Goal: Task Accomplishment & Management: Use online tool/utility

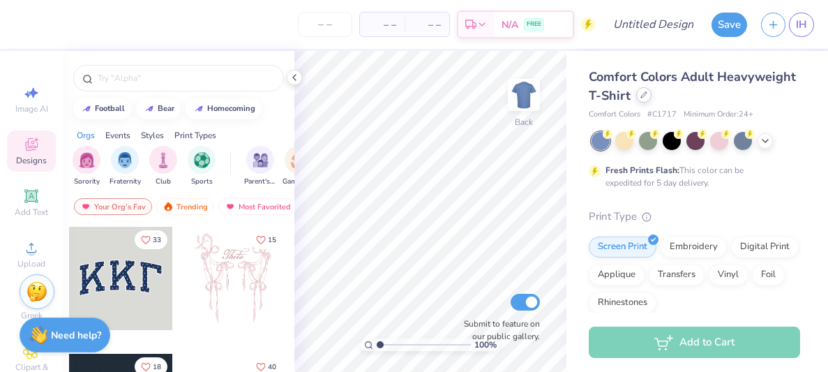
click at [642, 89] on div at bounding box center [643, 94] width 15 height 15
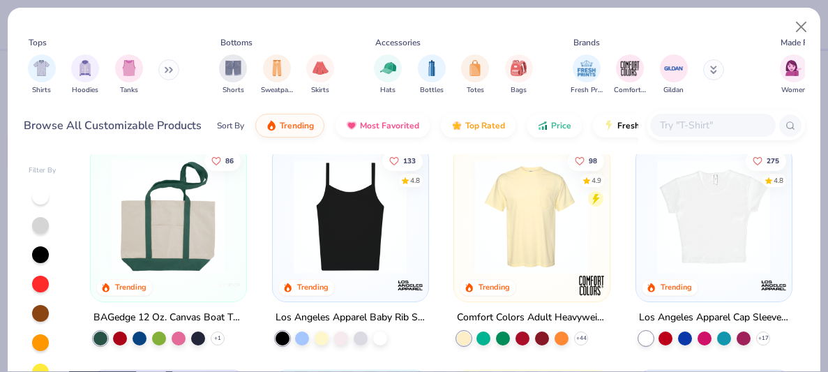
scroll to position [913, 0]
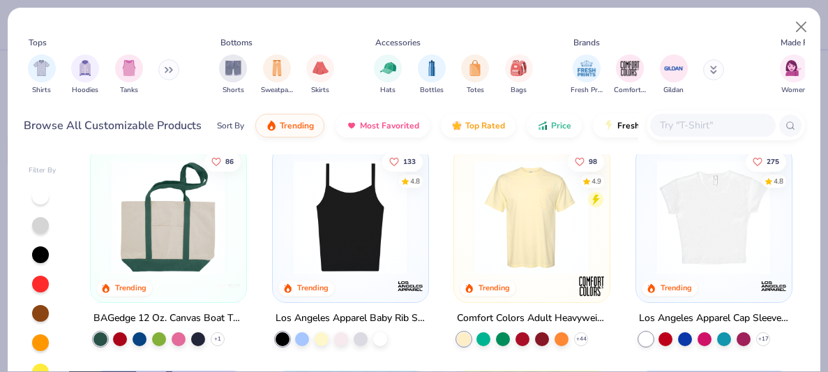
click at [707, 247] on img at bounding box center [713, 217] width 127 height 114
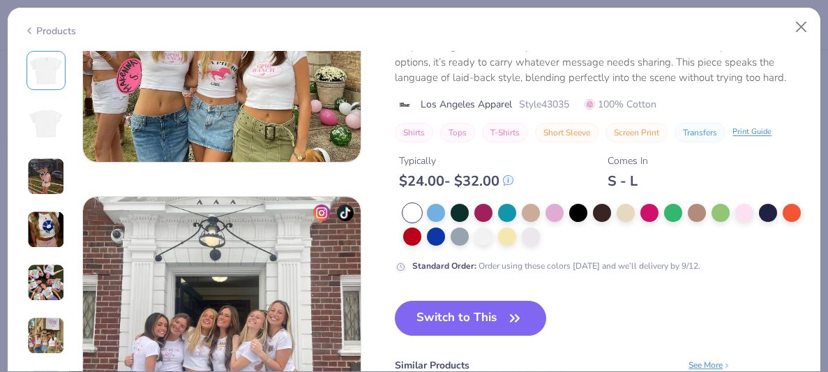
scroll to position [1746, 0]
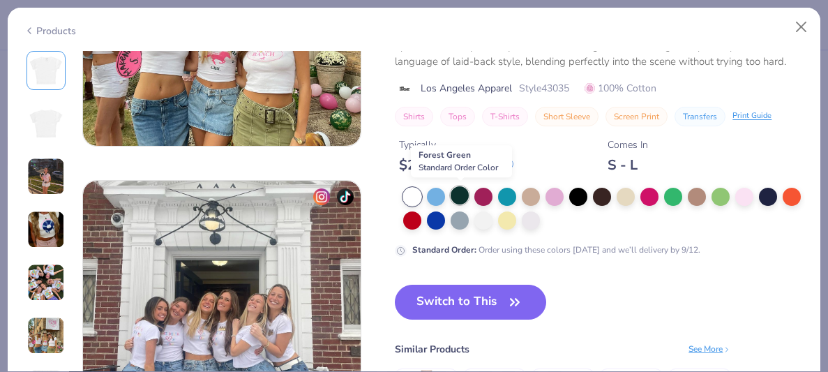
click at [461, 200] on div at bounding box center [460, 195] width 18 height 18
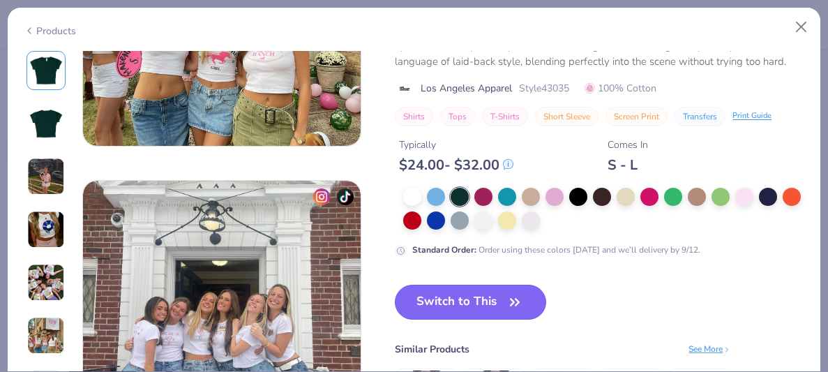
click at [490, 306] on button "Switch to This" at bounding box center [470, 302] width 151 height 35
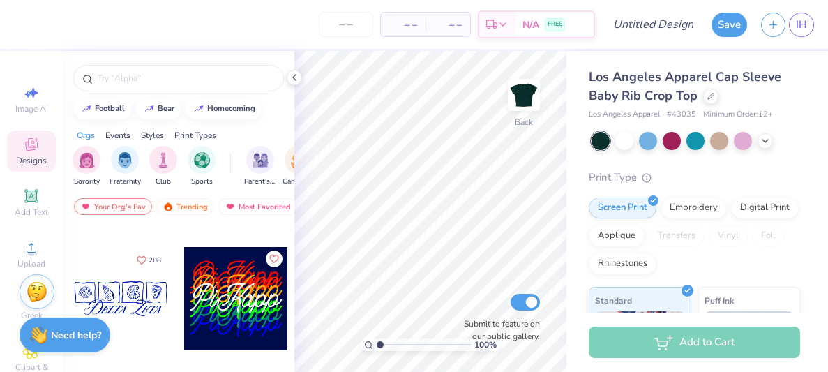
scroll to position [3409, 0]
click at [160, 293] on div at bounding box center [120, 297] width 103 height 103
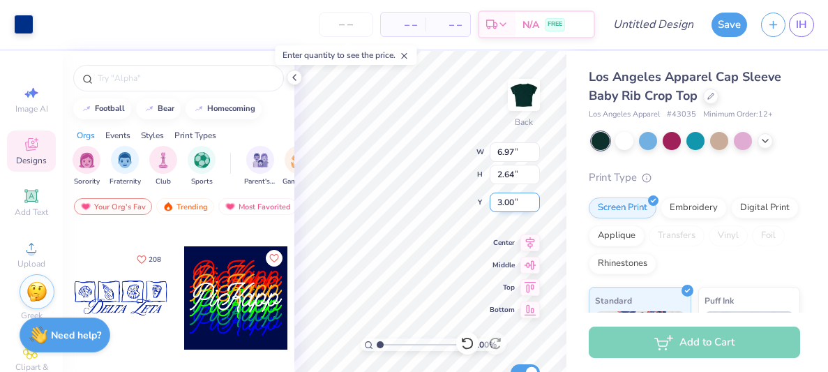
click at [414, 159] on div "100 % Back W 6.97 6.97 " H 2.64 2.64 " Y 3.00 3.00 " Center Middle Top Bottom S…" at bounding box center [430, 211] width 272 height 321
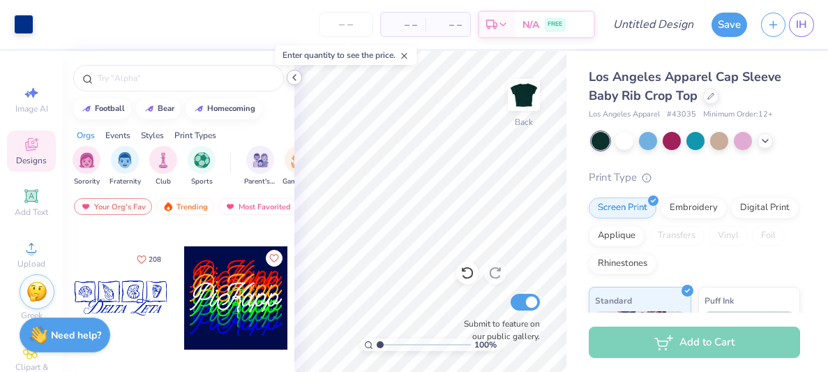
click at [295, 75] on icon at bounding box center [294, 77] width 11 height 11
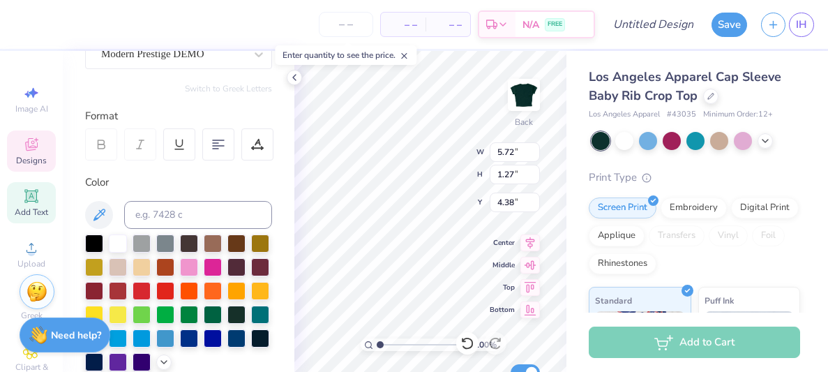
scroll to position [144, 0]
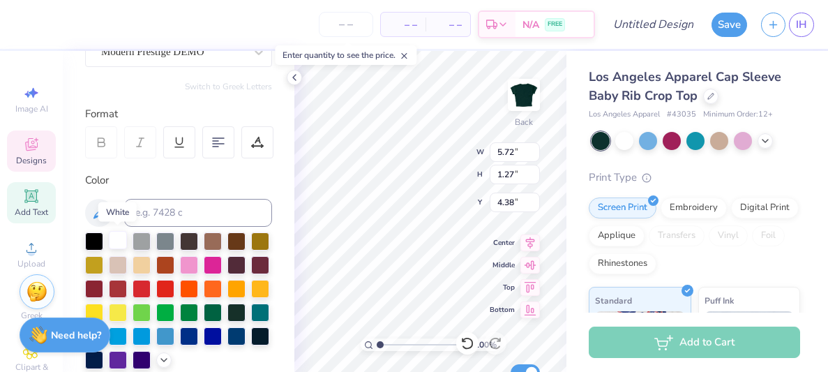
click at [114, 238] on div at bounding box center [118, 240] width 18 height 18
type input "5.88"
type input "1.24"
type input "4.41"
type input "2.1"
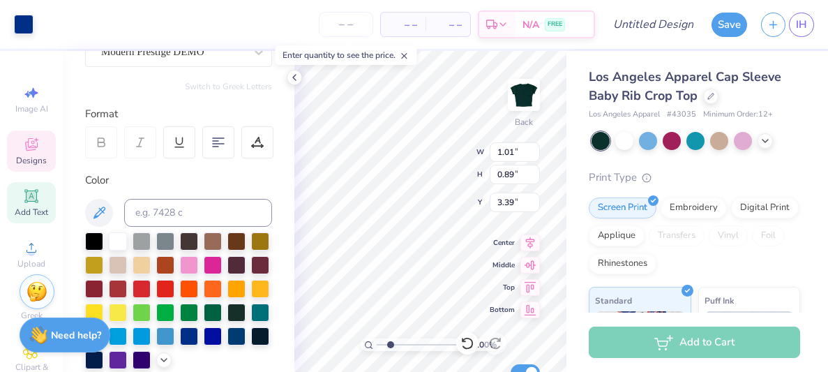
click at [390, 345] on input "range" at bounding box center [424, 344] width 94 height 13
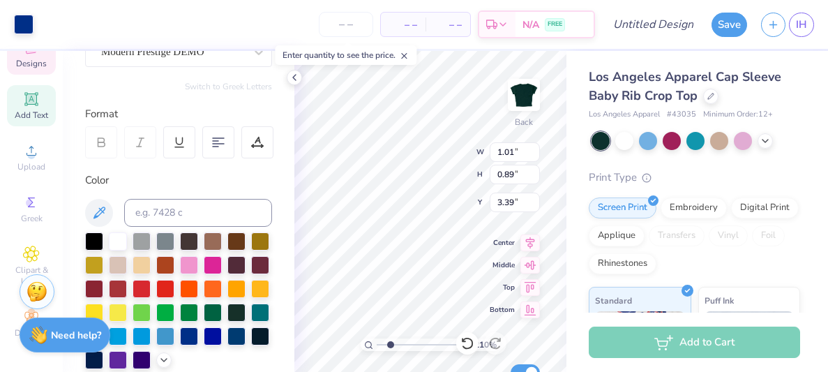
scroll to position [92, 0]
click at [25, 258] on icon at bounding box center [31, 258] width 16 height 17
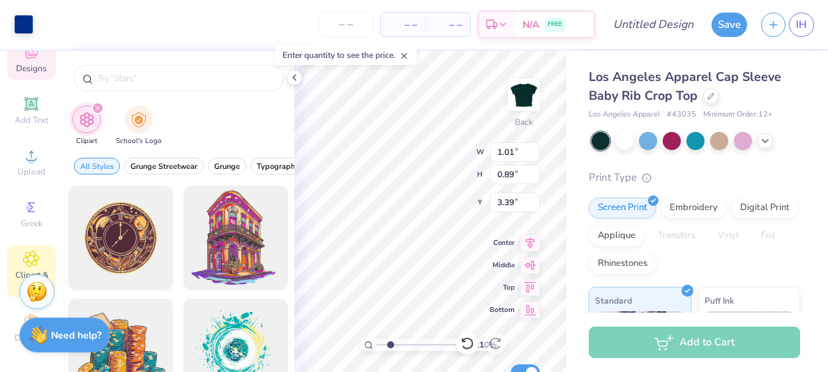
click at [97, 108] on icon "filter for Clipart" at bounding box center [98, 108] width 6 height 6
click at [133, 119] on img "filter for School's Logo" at bounding box center [138, 118] width 15 height 16
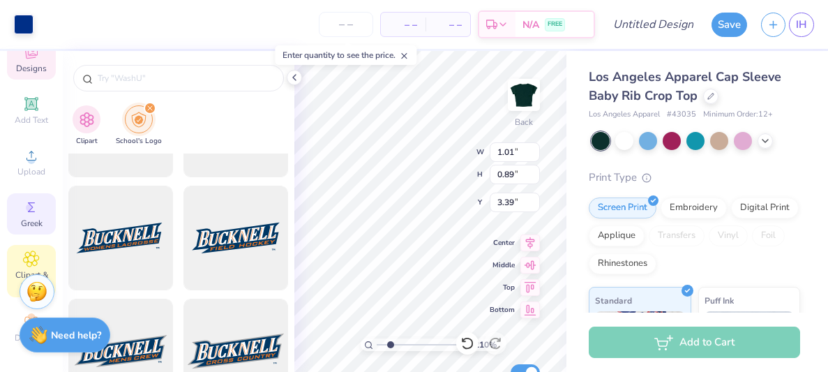
scroll to position [100, 0]
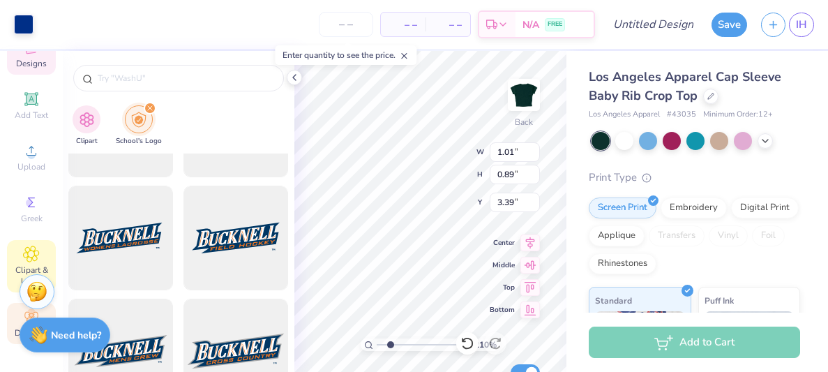
click at [16, 321] on div "Decorate" at bounding box center [31, 323] width 49 height 41
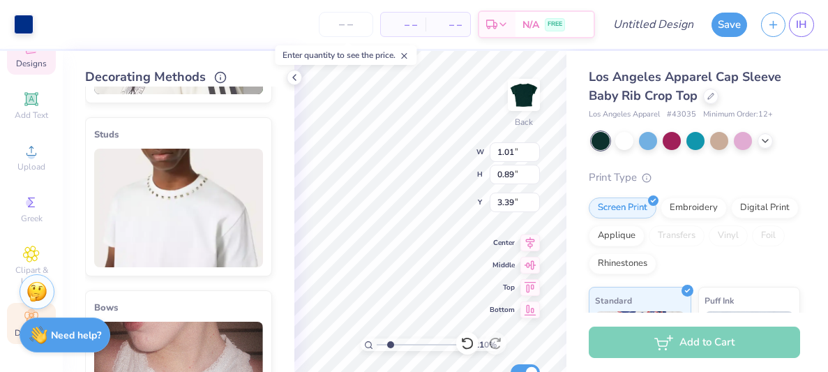
scroll to position [0, 0]
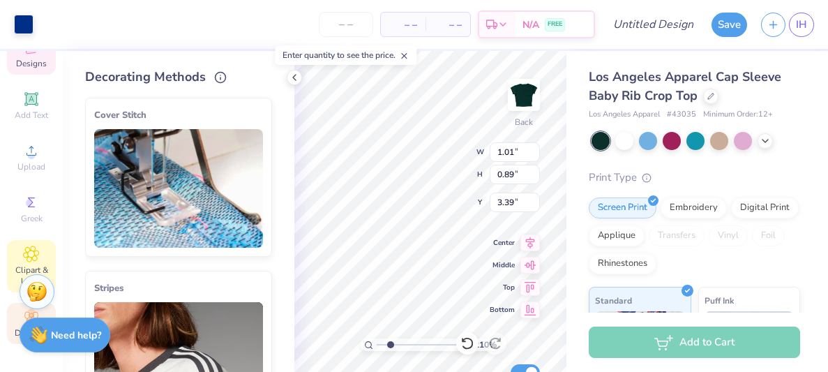
click at [33, 251] on icon at bounding box center [31, 253] width 7 height 7
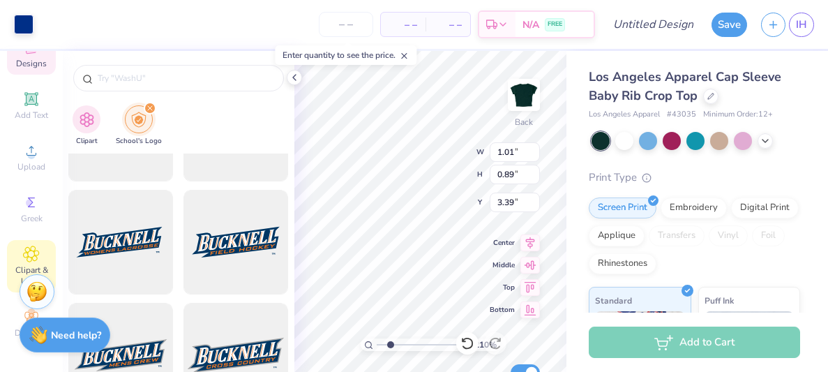
scroll to position [195, 0]
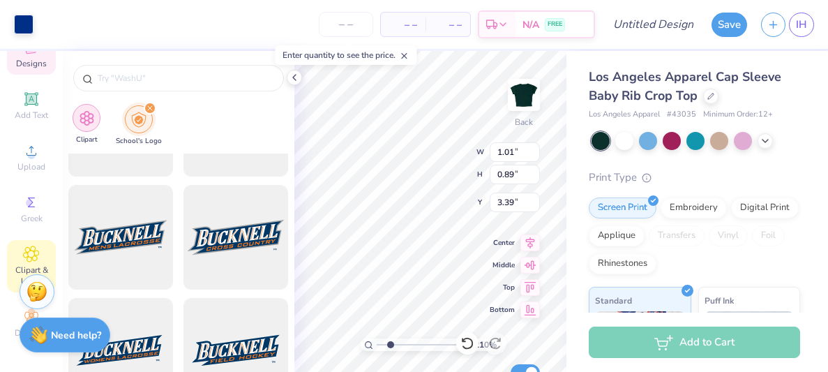
click at [95, 111] on div "filter for Clipart" at bounding box center [87, 118] width 28 height 28
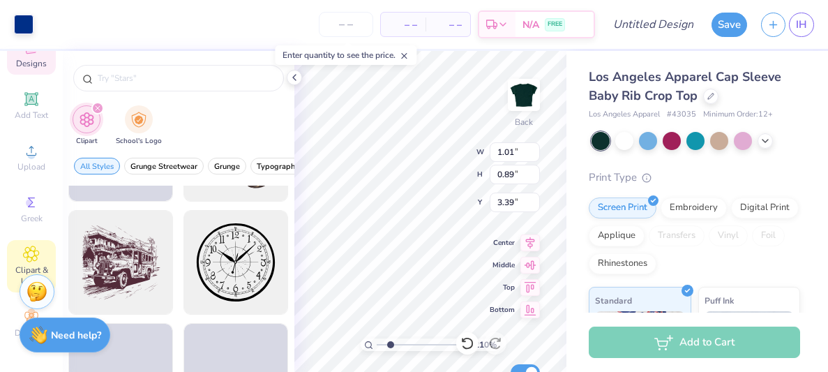
scroll to position [654, 0]
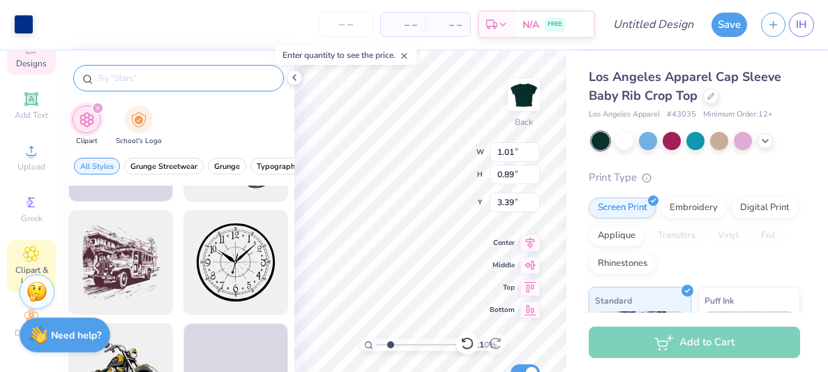
click at [160, 77] on input "text" at bounding box center [185, 78] width 179 height 14
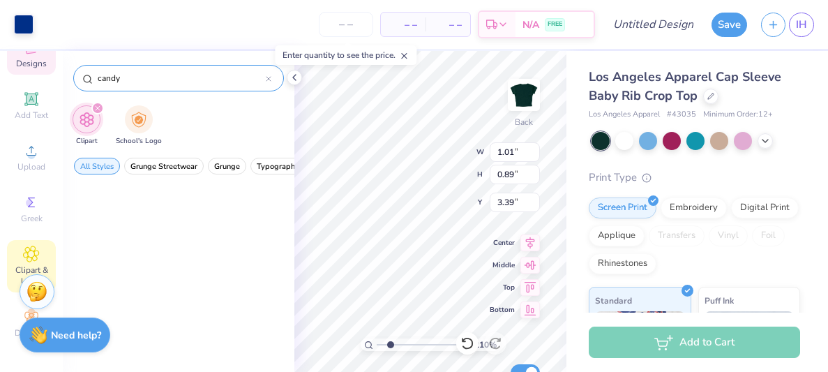
scroll to position [629, 0]
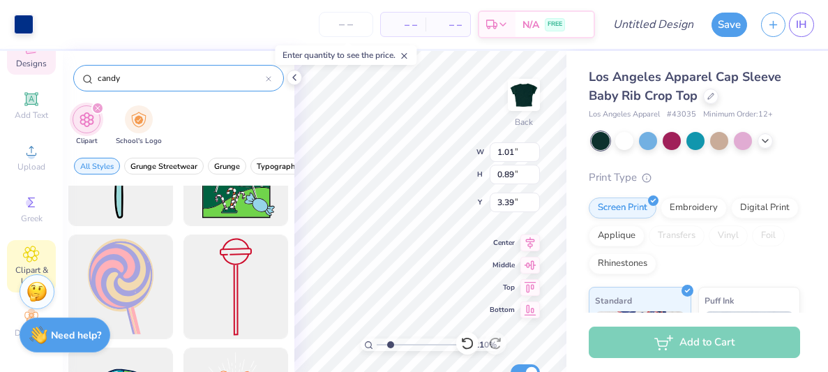
click at [120, 66] on div "candy" at bounding box center [178, 78] width 211 height 27
click at [121, 78] on input "candy" at bounding box center [181, 78] width 170 height 14
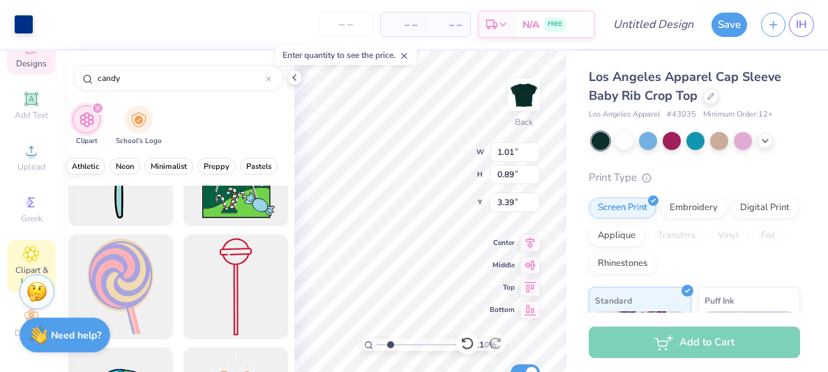
scroll to position [0, 573]
click at [213, 163] on span "Preppy" at bounding box center [215, 166] width 26 height 10
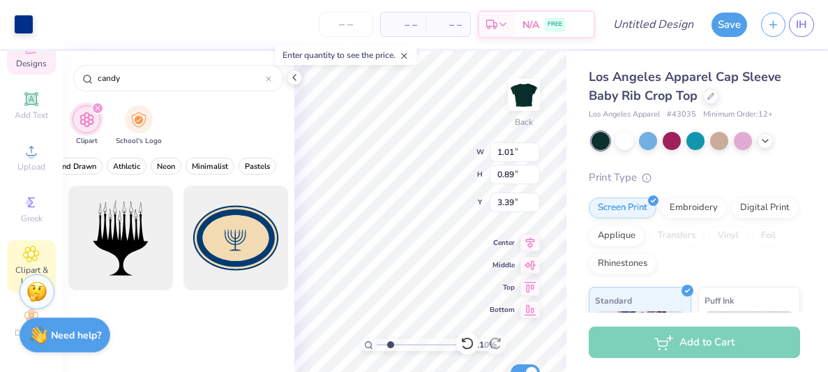
click at [137, 91] on div "candy" at bounding box center [179, 74] width 232 height 47
click at [130, 87] on div "candy" at bounding box center [178, 78] width 211 height 27
click at [116, 83] on input "candy" at bounding box center [181, 78] width 170 height 14
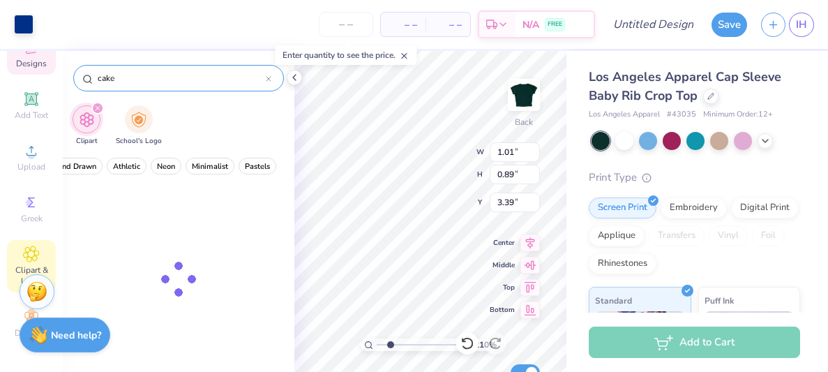
type input "cake"
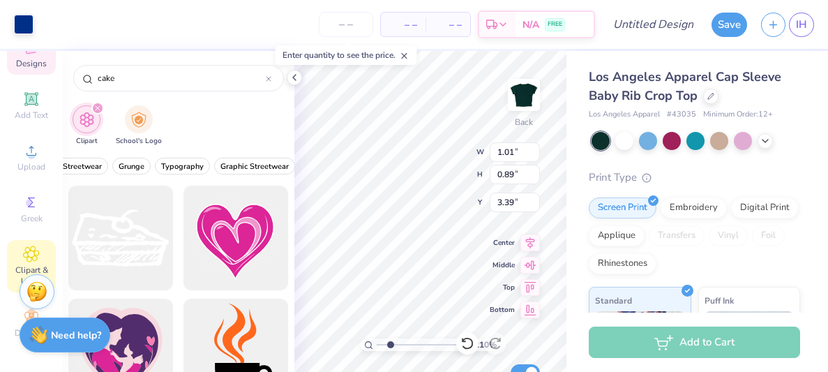
scroll to position [0, 0]
click at [145, 170] on span "Preppy" at bounding box center [143, 166] width 26 height 10
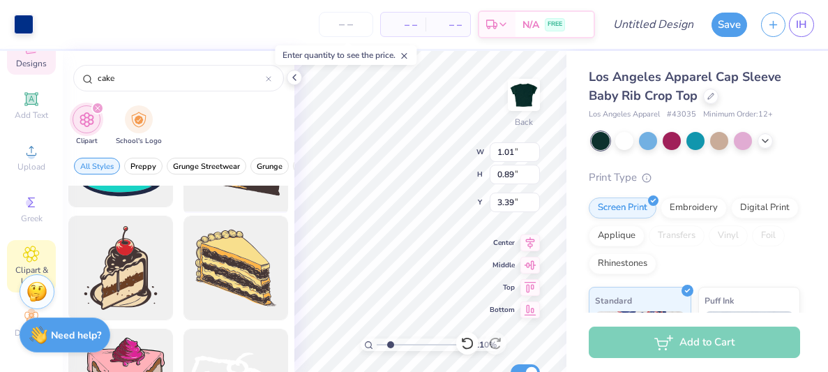
scroll to position [189, 0]
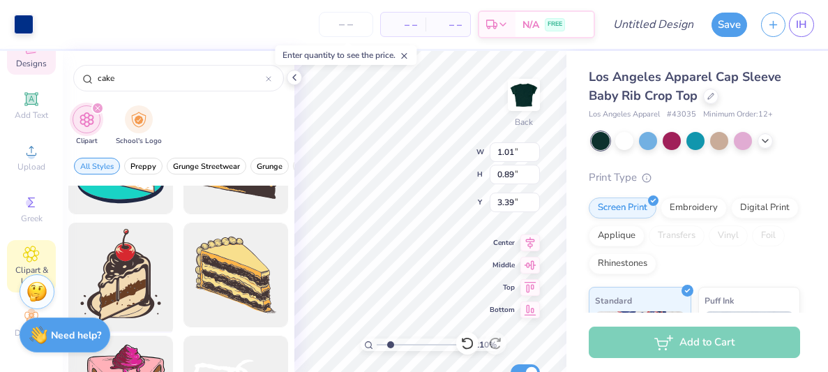
click at [144, 285] on div at bounding box center [120, 275] width 115 height 115
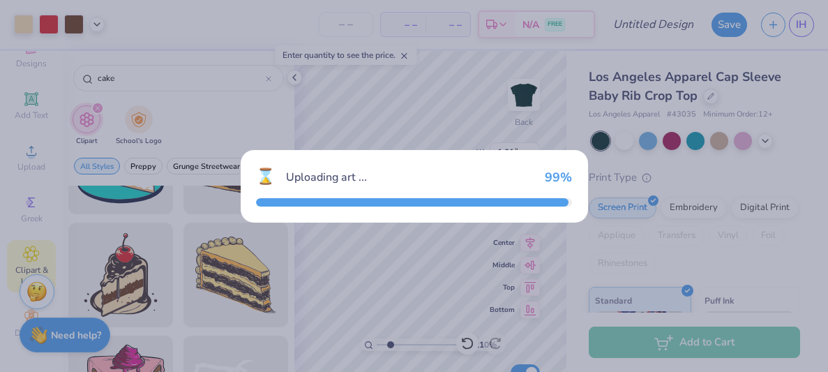
type input "6.97"
type input "7.99"
type input "3.00"
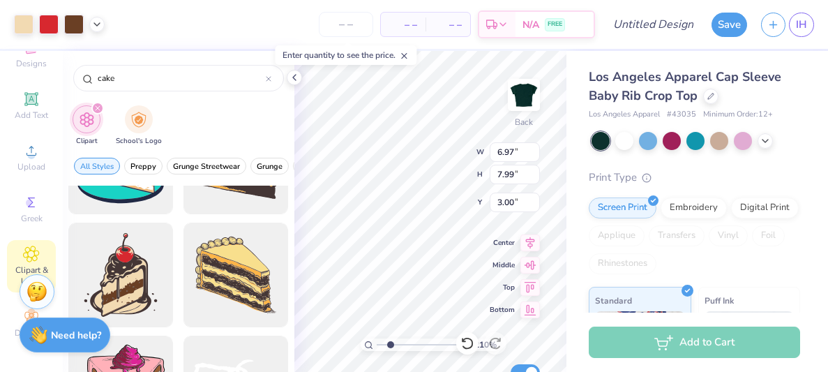
click at [282, 87] on div "cake" at bounding box center [179, 74] width 232 height 47
click at [299, 80] on icon at bounding box center [294, 77] width 11 height 11
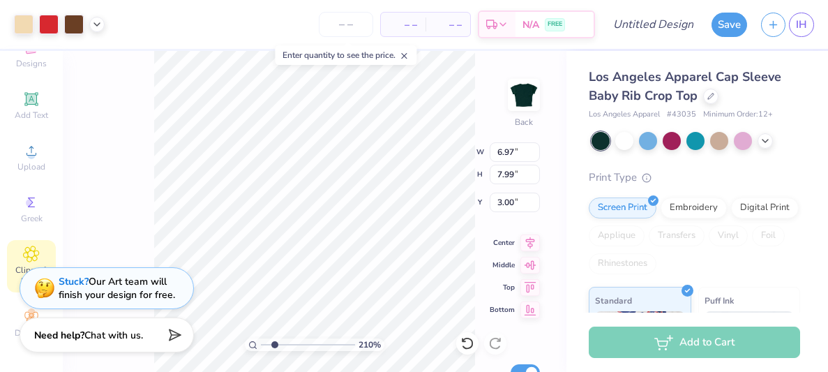
type input "4.53"
type input "5.19"
type input "5.93"
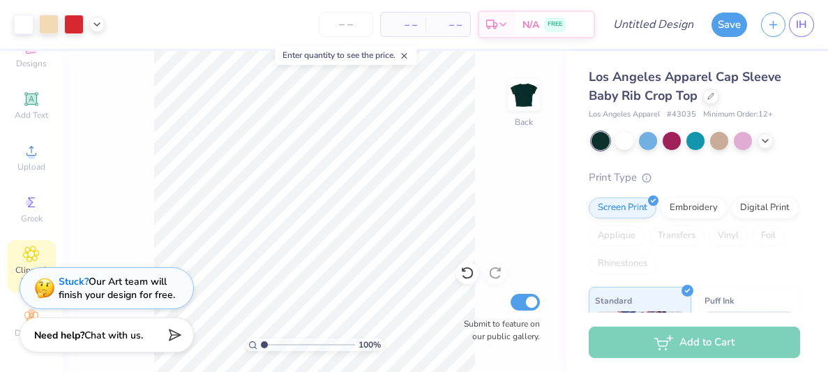
drag, startPoint x: 280, startPoint y: 345, endPoint x: 245, endPoint y: 343, distance: 34.9
type input "1"
click at [261, 343] on input "range" at bounding box center [308, 344] width 94 height 13
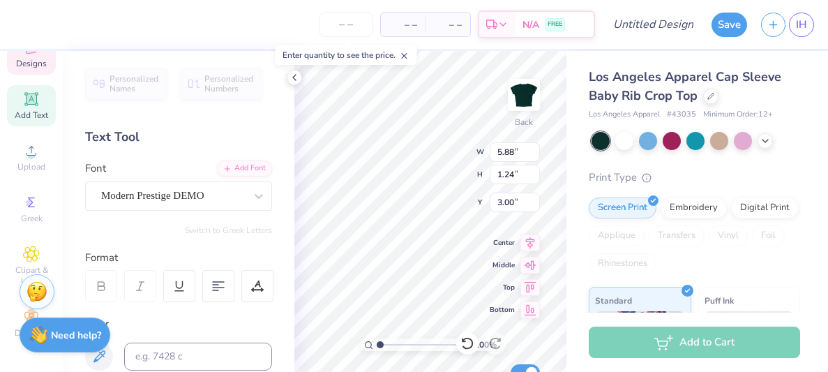
type input "3.00"
type input "4.53"
type input "5.19"
type input "4.16"
click at [74, 27] on div at bounding box center [74, 23] width 20 height 20
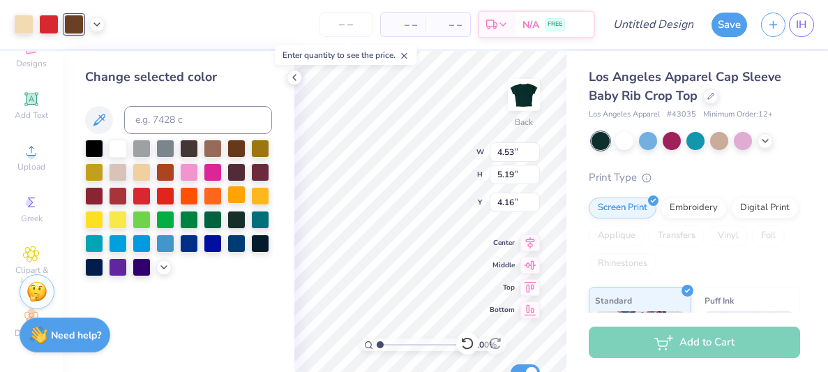
click at [234, 199] on div at bounding box center [236, 195] width 18 height 18
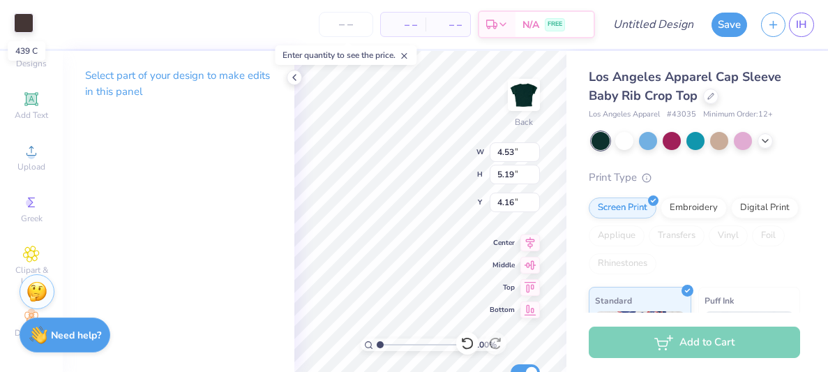
click at [29, 17] on div at bounding box center [24, 23] width 20 height 20
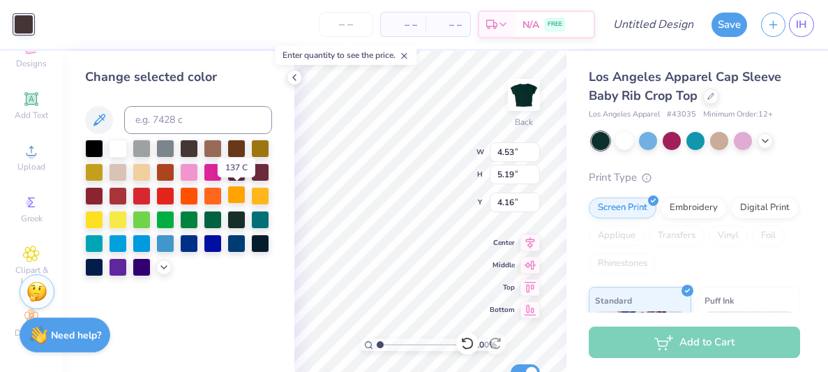
click at [239, 190] on div at bounding box center [236, 195] width 18 height 18
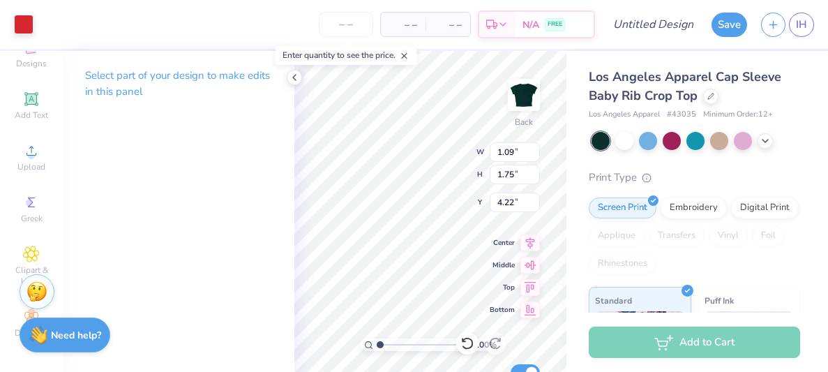
type input "1.09"
type input "1.75"
type input "4.22"
click at [20, 29] on div at bounding box center [24, 23] width 20 height 20
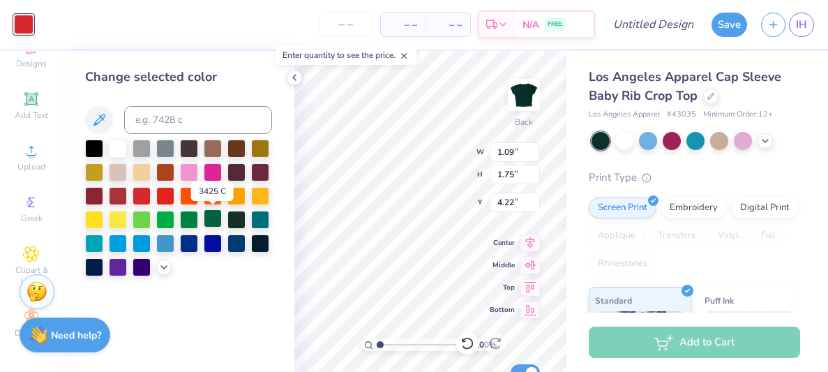
click at [208, 223] on div at bounding box center [213, 218] width 18 height 18
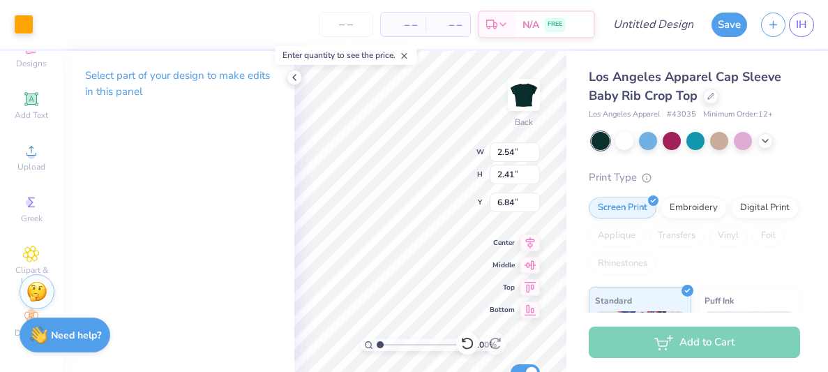
click at [397, 68] on div "Enter quantity to see the price." at bounding box center [346, 55] width 150 height 28
type input "4.53"
type input "5.19"
type input "4.16"
click at [22, 20] on div at bounding box center [24, 23] width 20 height 20
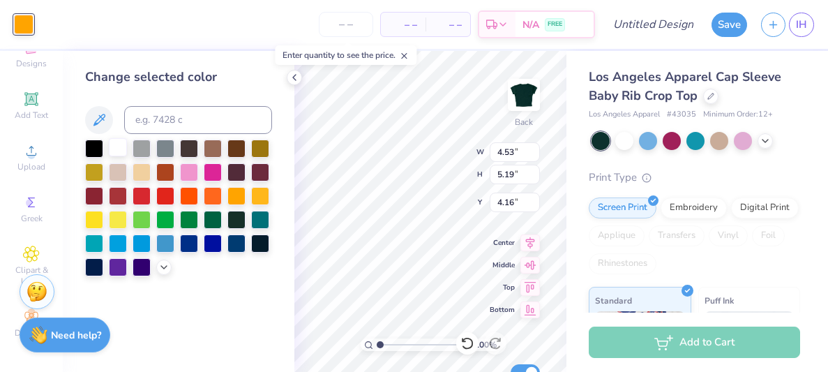
click at [118, 147] on div at bounding box center [118, 147] width 18 height 18
type input "2.54"
type input "2.41"
type input "6.84"
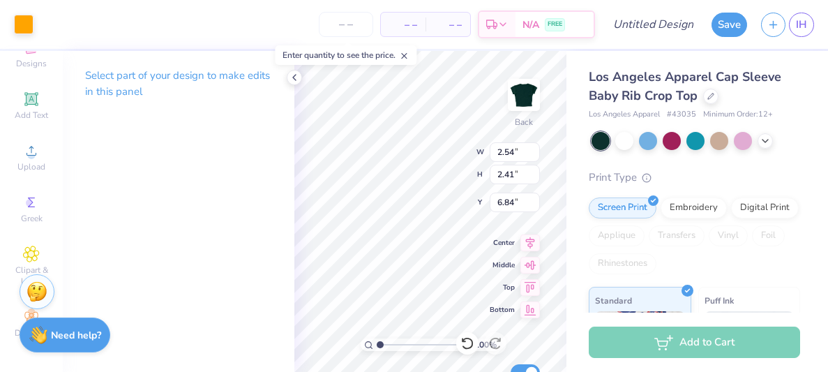
type input "1.09"
type input "1.75"
type input "4.22"
click at [27, 17] on div at bounding box center [24, 23] width 20 height 20
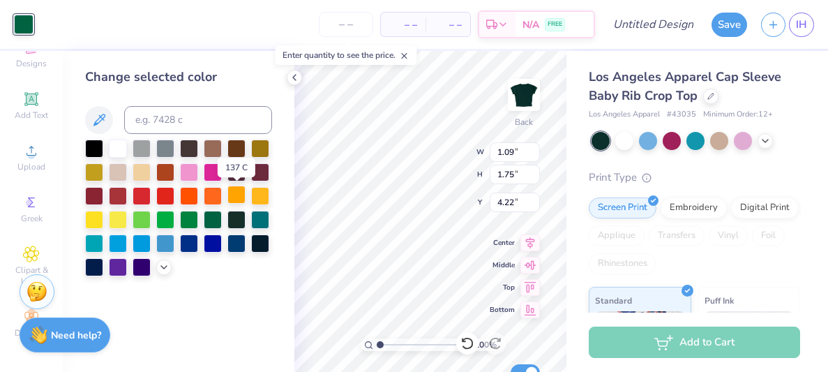
click at [236, 190] on div at bounding box center [236, 195] width 18 height 18
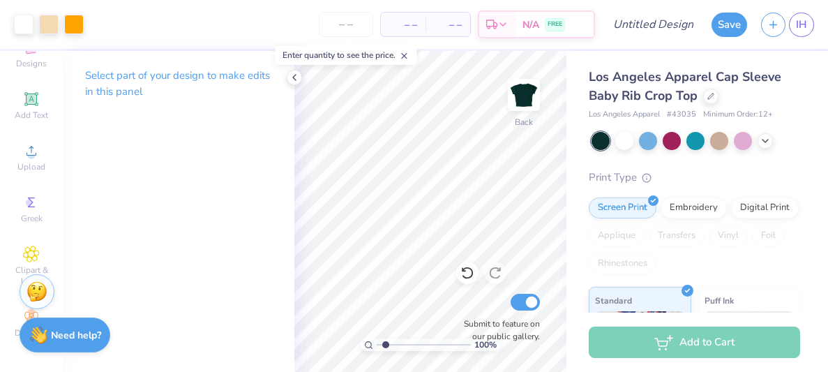
click at [386, 346] on input "range" at bounding box center [424, 344] width 94 height 13
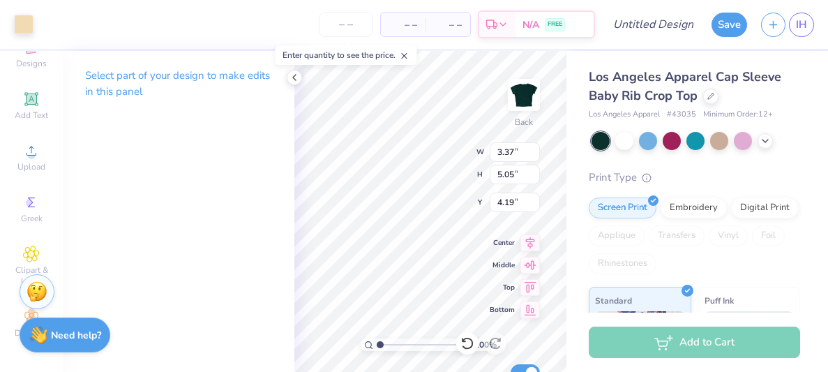
drag, startPoint x: 387, startPoint y: 341, endPoint x: 361, endPoint y: 335, distance: 26.6
type input "1"
click at [377, 338] on input "range" at bounding box center [424, 344] width 94 height 13
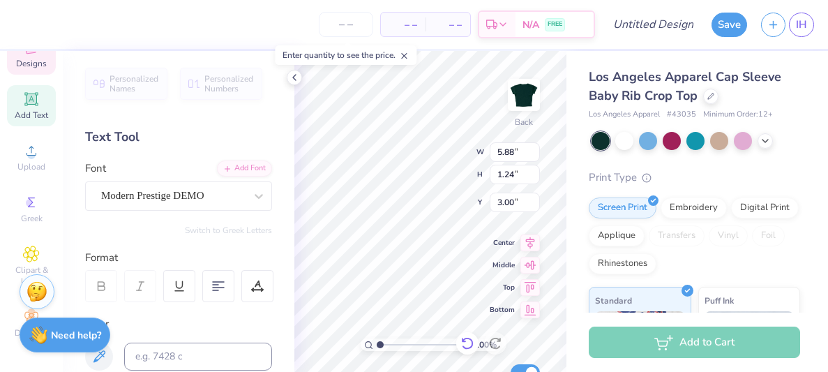
scroll to position [0, 0]
type textarea "D"
type textarea "Sigma Pi Alpha"
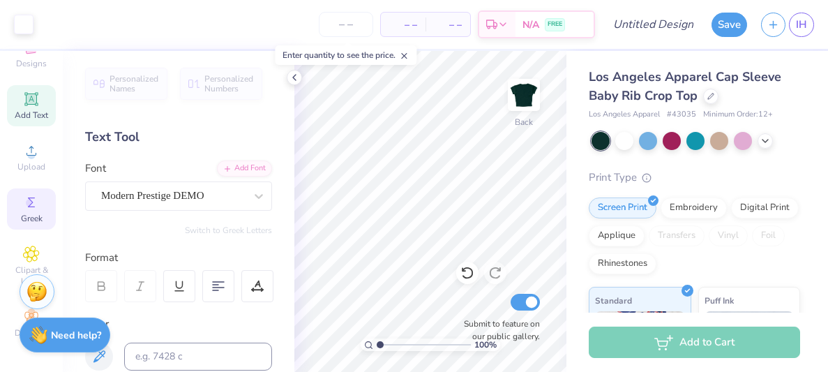
scroll to position [0, 0]
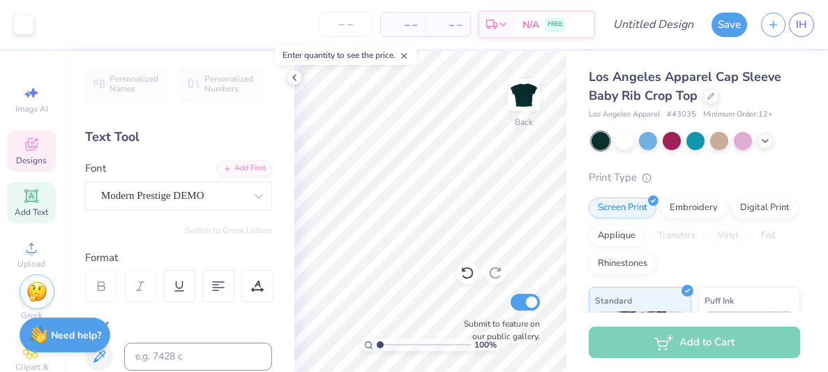
click at [35, 156] on span "Designs" at bounding box center [31, 160] width 31 height 11
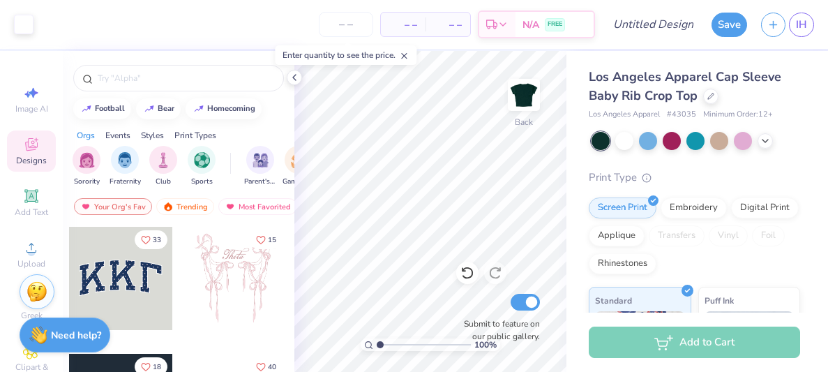
click at [230, 276] on div at bounding box center [235, 278] width 103 height 103
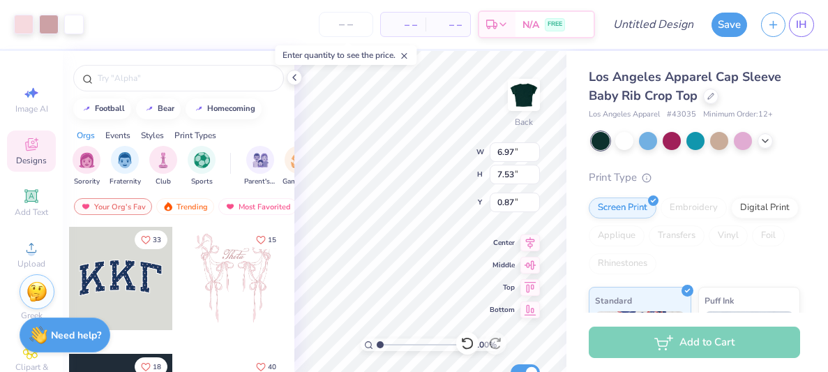
type input "0.87"
click at [436, 142] on div "100 % Back W 6.97 6.97 " H 7.53 7.53 " Y 0.87 0.87 " Center Middle Top Bottom S…" at bounding box center [430, 211] width 272 height 321
type input "4.52"
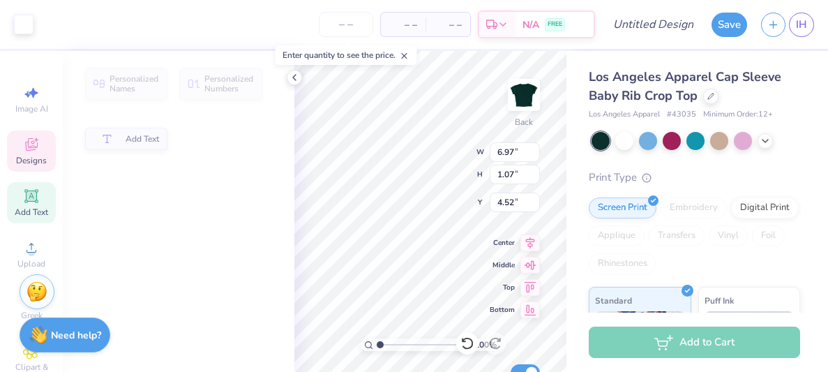
type input "1.07"
type input "3.08"
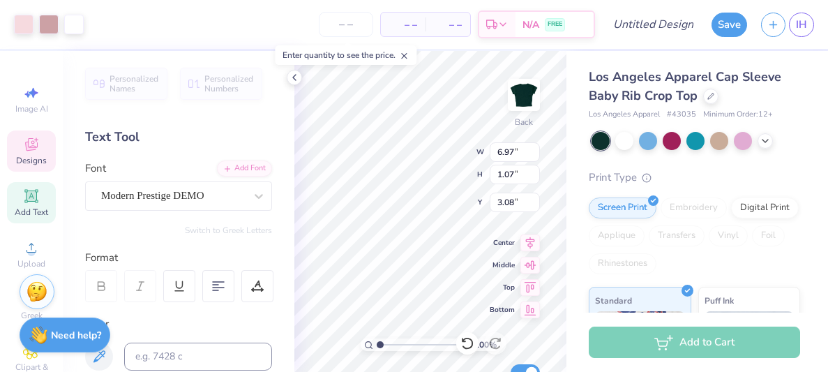
type input "7.53"
type input "4.52"
type input "2.27"
type input "0.92"
type input "5.77"
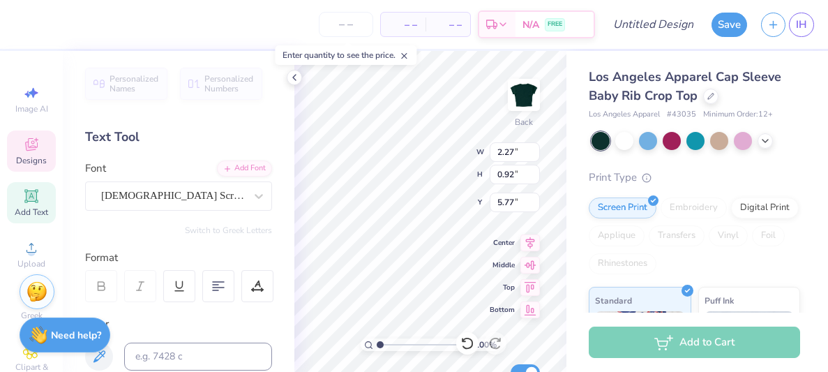
type textarea "i"
type textarea "iota chapter"
type input "4.52"
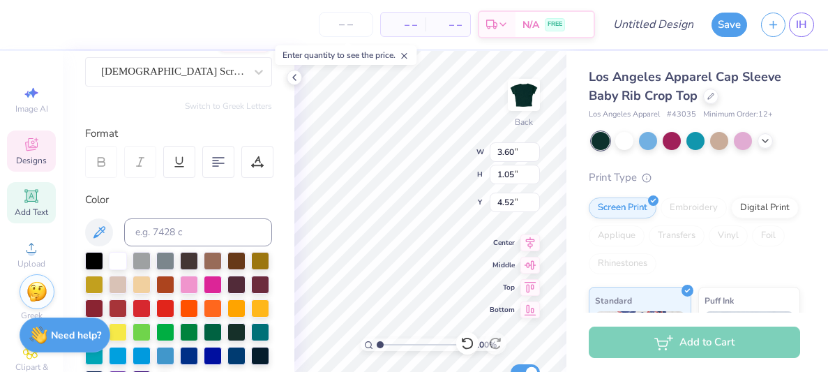
scroll to position [147, 0]
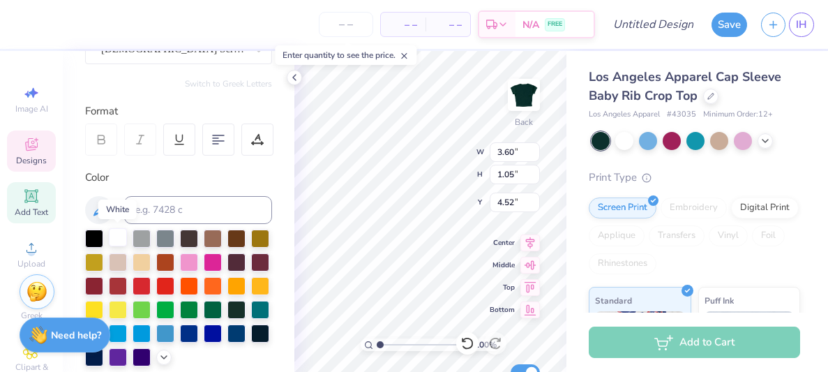
click at [112, 232] on div at bounding box center [118, 237] width 18 height 18
click at [237, 279] on div at bounding box center [236, 285] width 18 height 18
click at [468, 343] on icon at bounding box center [467, 343] width 14 height 14
click at [31, 20] on div at bounding box center [24, 23] width 20 height 20
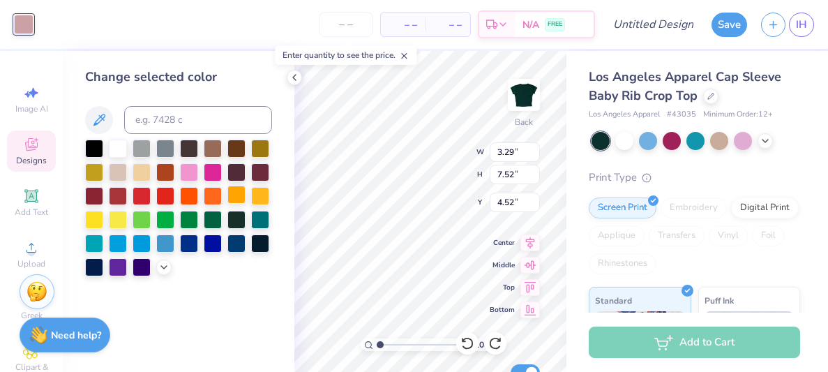
click at [236, 192] on div at bounding box center [236, 195] width 18 height 18
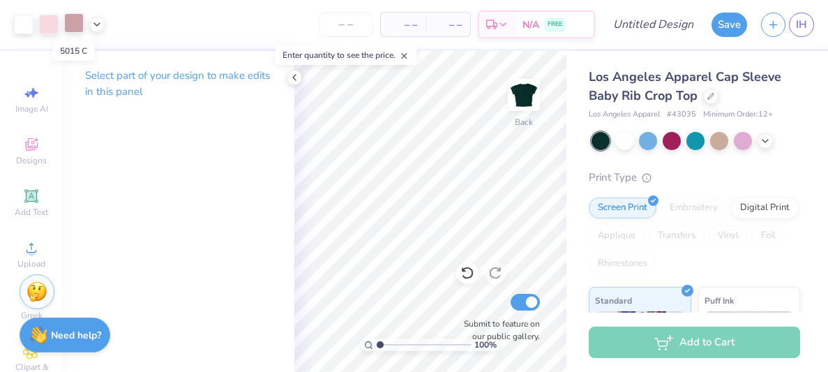
click at [69, 25] on div at bounding box center [74, 23] width 20 height 20
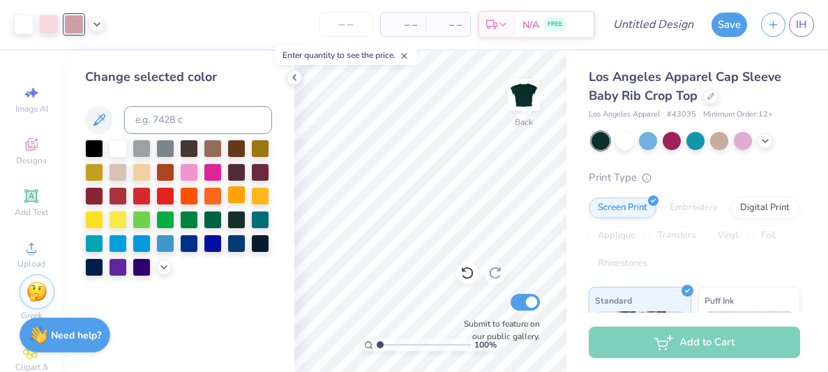
click at [229, 197] on div at bounding box center [236, 195] width 18 height 18
click at [47, 22] on div at bounding box center [49, 23] width 20 height 20
click at [143, 170] on div at bounding box center [142, 171] width 18 height 18
click at [384, 343] on input "range" at bounding box center [424, 344] width 94 height 13
click at [386, 343] on input "range" at bounding box center [424, 344] width 94 height 13
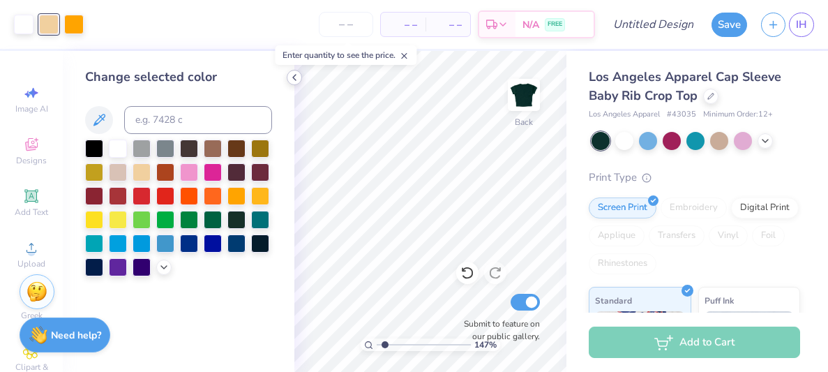
click at [294, 80] on icon at bounding box center [294, 77] width 11 height 11
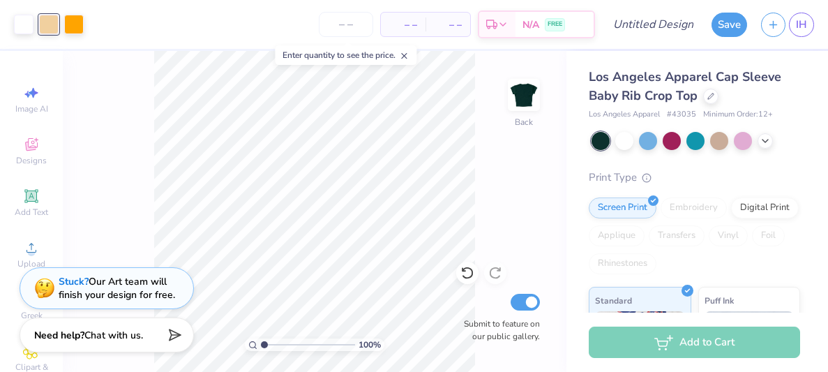
drag, startPoint x: 267, startPoint y: 343, endPoint x: 248, endPoint y: 339, distance: 20.0
type input "1"
click at [261, 339] on input "range" at bounding box center [308, 344] width 94 height 13
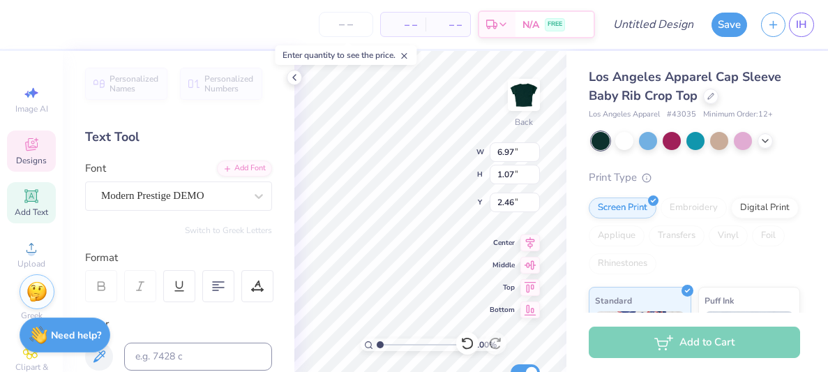
type input "2.46"
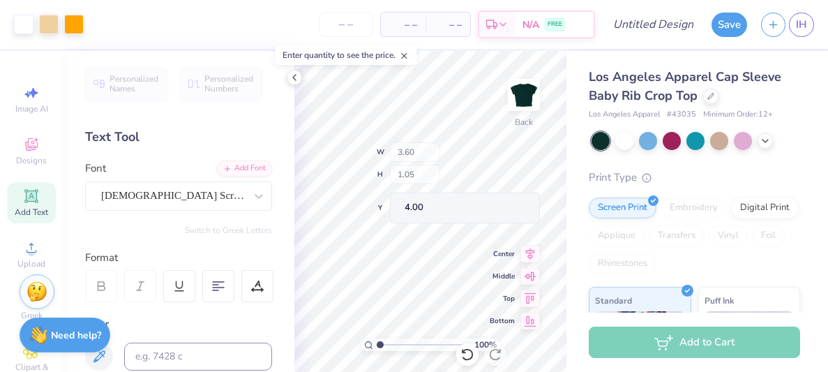
type input "4.00"
type input "4.55"
type input "4.02"
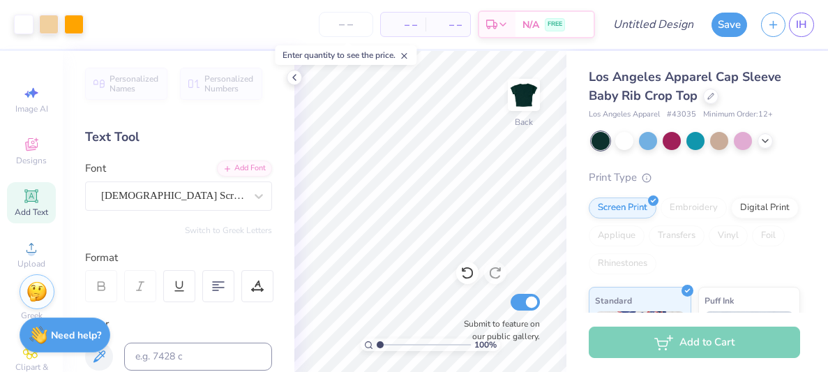
type input "1.45"
click at [384, 349] on input "range" at bounding box center [424, 344] width 94 height 13
click at [299, 75] on icon at bounding box center [294, 77] width 11 height 11
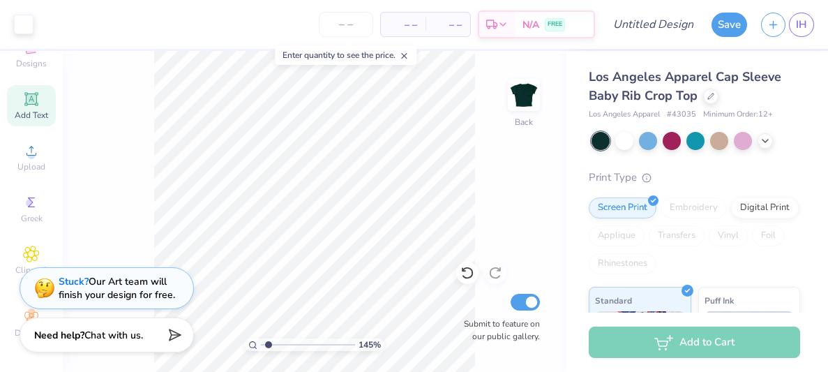
scroll to position [0, 0]
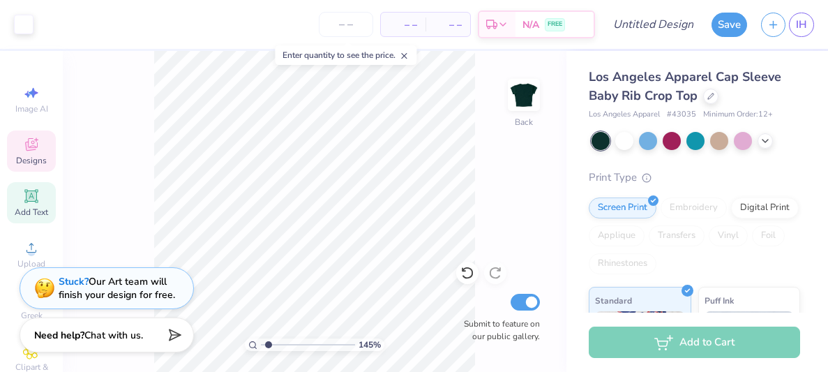
click at [44, 156] on span "Designs" at bounding box center [31, 160] width 31 height 11
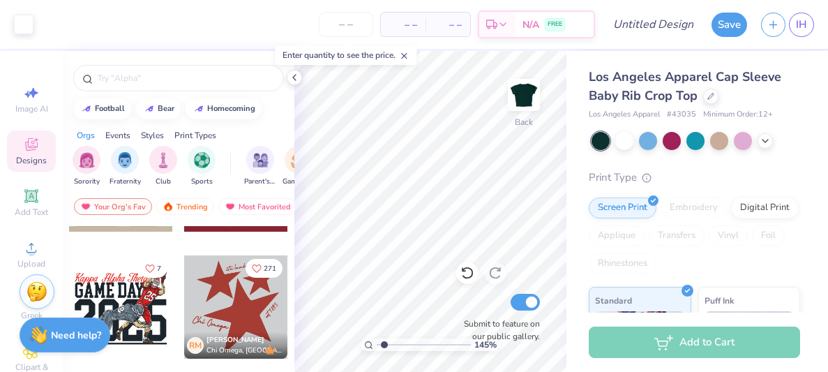
scroll to position [2134, 0]
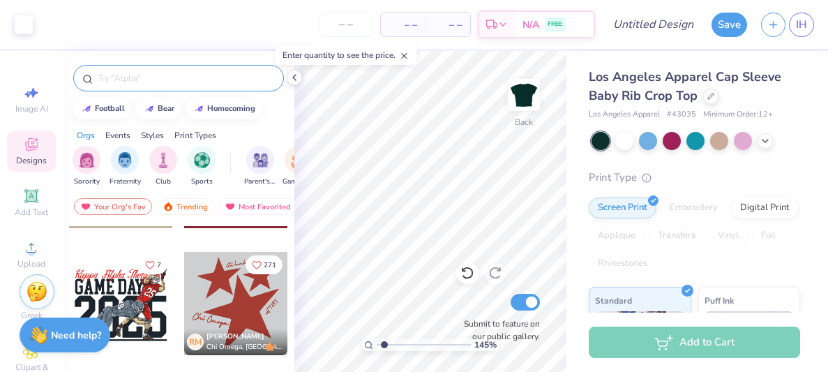
click at [185, 87] on div at bounding box center [178, 78] width 211 height 27
click at [172, 65] on div at bounding box center [178, 78] width 211 height 27
click at [171, 80] on input "text" at bounding box center [185, 78] width 179 height 14
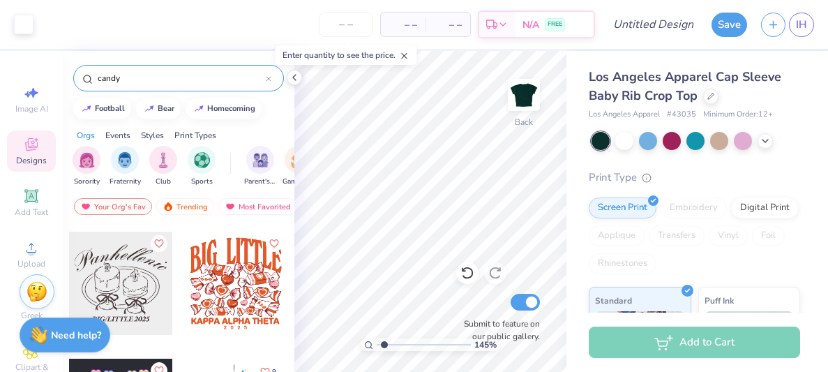
scroll to position [2279, 0]
type input "candy"
click at [140, 279] on div at bounding box center [120, 284] width 103 height 103
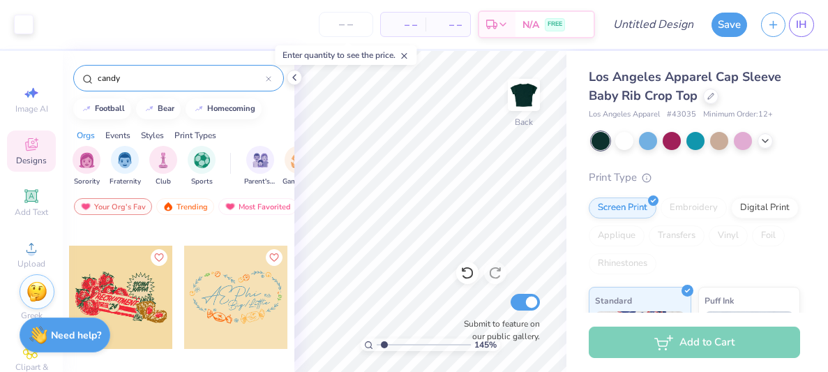
scroll to position [614, 0]
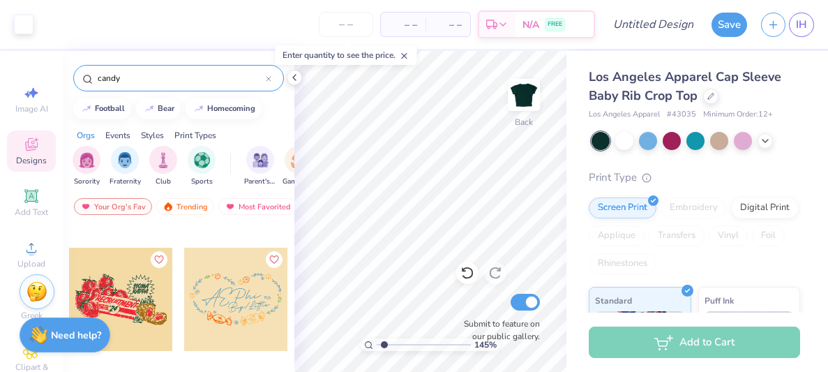
click at [236, 319] on div at bounding box center [235, 299] width 103 height 103
click at [239, 299] on div at bounding box center [235, 299] width 103 height 103
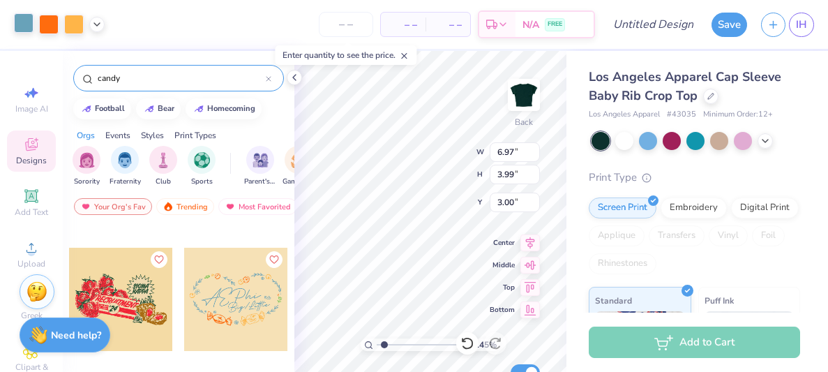
click at [23, 22] on div at bounding box center [24, 23] width 20 height 20
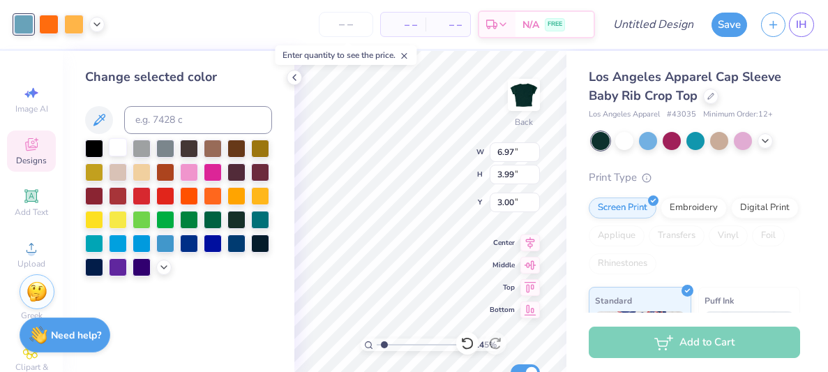
click at [117, 152] on div at bounding box center [118, 147] width 18 height 18
click at [53, 27] on div at bounding box center [49, 23] width 20 height 20
click at [234, 203] on div at bounding box center [236, 195] width 18 height 18
click at [234, 197] on div at bounding box center [236, 195] width 18 height 18
click at [76, 24] on div at bounding box center [74, 23] width 20 height 20
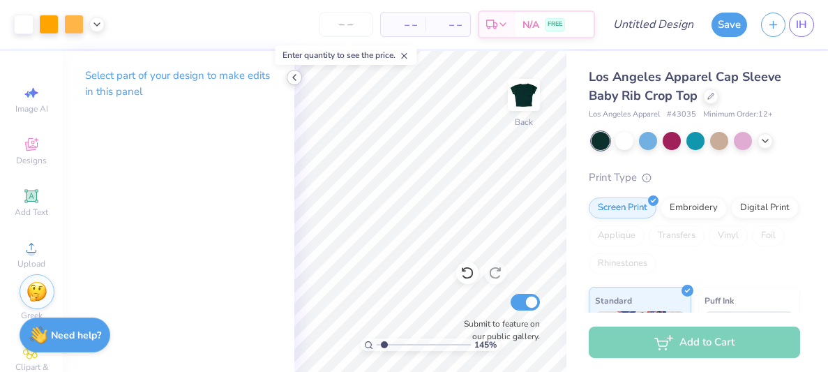
click at [297, 74] on icon at bounding box center [294, 77] width 11 height 11
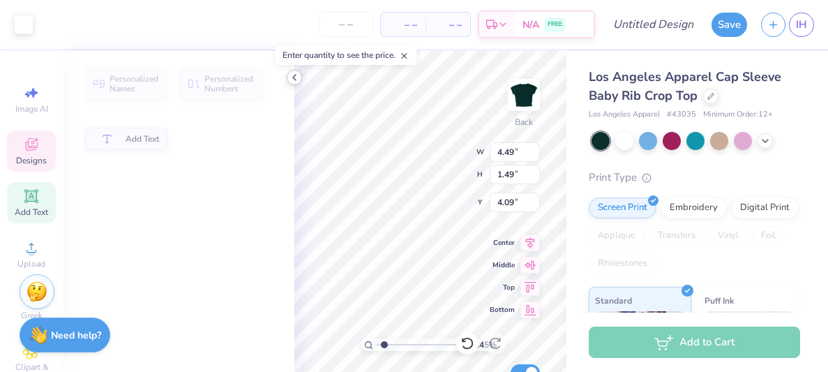
type input "4.49"
type input "1.49"
type input "4.09"
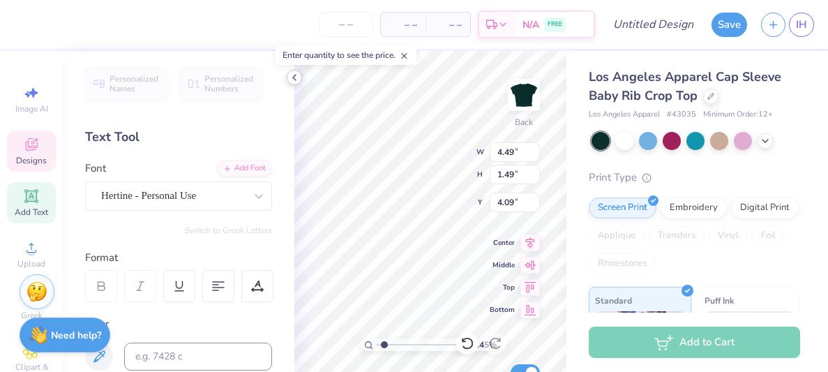
scroll to position [0, 0]
type textarea "Sigma Pi Alpha"
type input "6.97"
type input "1.55"
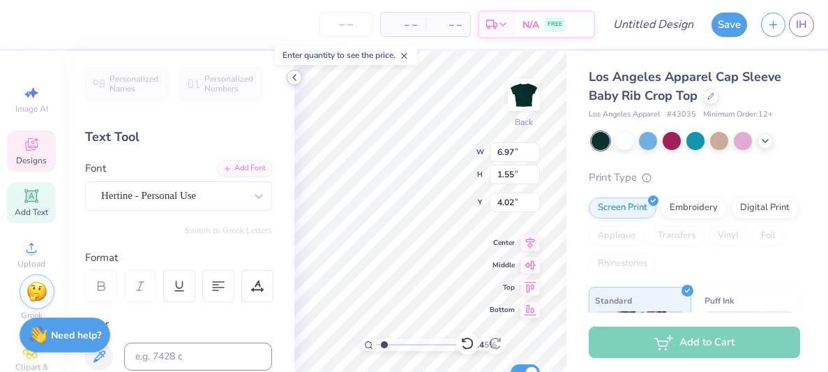
type input "4.02"
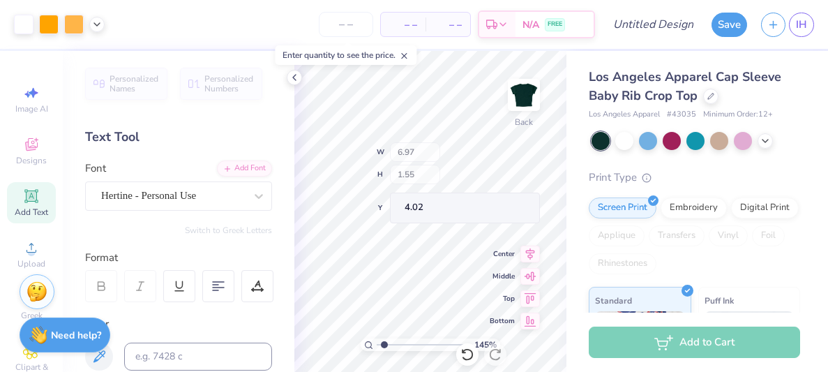
type input "5.87"
type input "1.31"
type input "4.00"
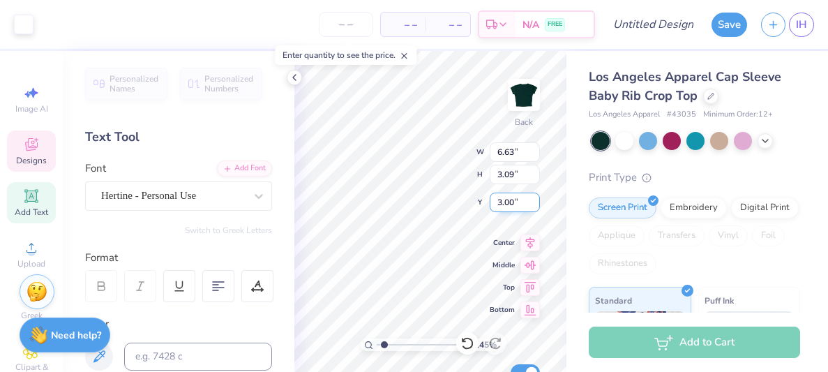
click at [425, 144] on div "145 % Back W 6.63 6.63 " H 3.09 3.09 " Y 3.00 3.00 " Center Middle Top Bottom S…" at bounding box center [430, 211] width 272 height 321
type input "5.87"
type input "1.31"
type input "4.00"
type input "3.13"
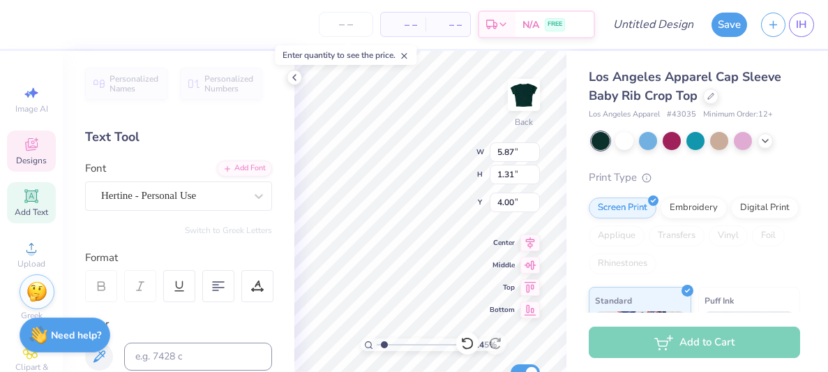
type input "0.90"
type input "5.09"
type textarea "fall 2025"
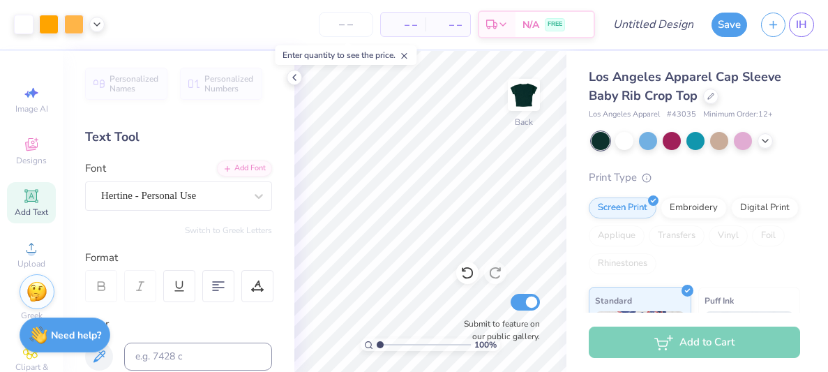
drag, startPoint x: 384, startPoint y: 344, endPoint x: 357, endPoint y: 349, distance: 27.0
type input "1"
click at [377, 349] on input "range" at bounding box center [424, 344] width 94 height 13
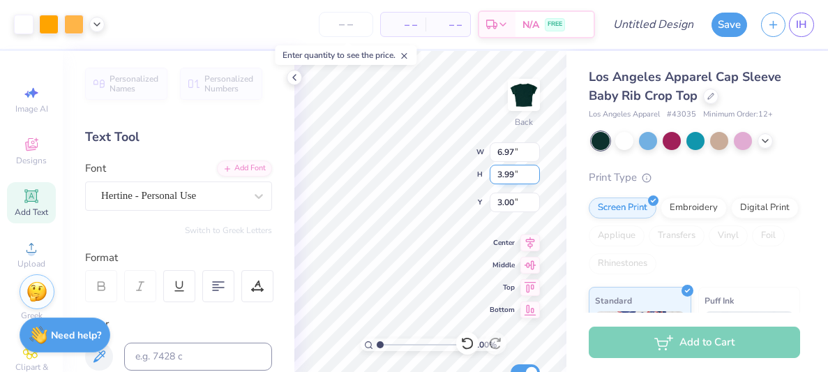
click at [492, 181] on div "100 % Back W 6.97 6.97 " H 3.99 3.99 " Y 3.00 3.00 " Center Middle Top Bottom S…" at bounding box center [430, 211] width 272 height 321
click at [468, 343] on icon at bounding box center [467, 343] width 14 height 14
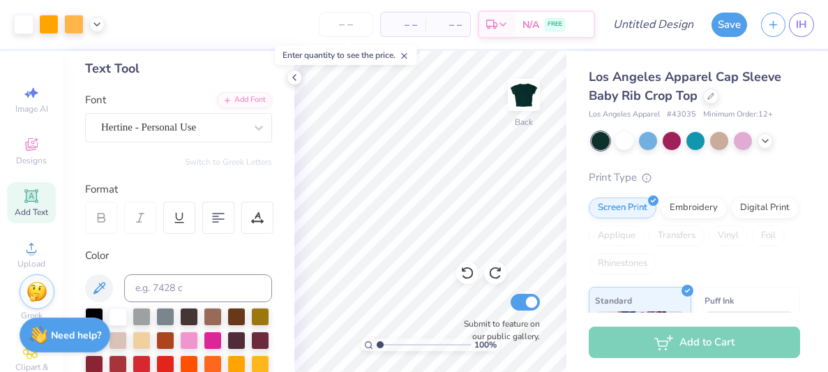
scroll to position [0, 0]
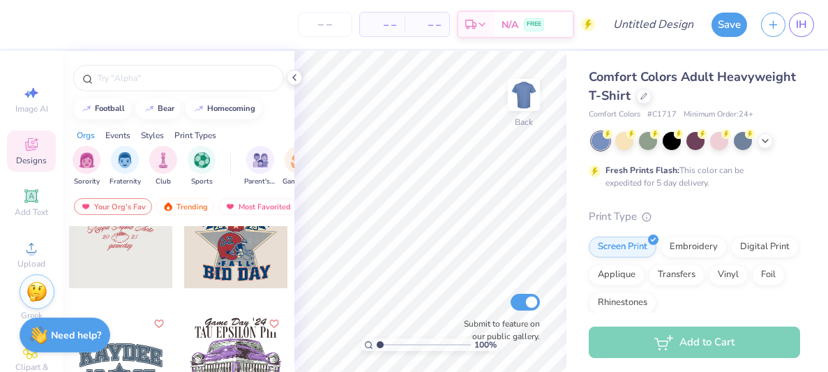
scroll to position [1565, 0]
click at [160, 270] on div at bounding box center [120, 237] width 103 height 103
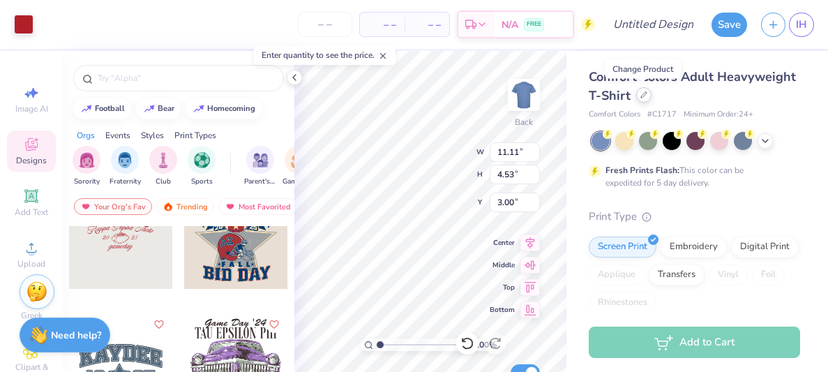
click at [640, 100] on div at bounding box center [643, 94] width 15 height 15
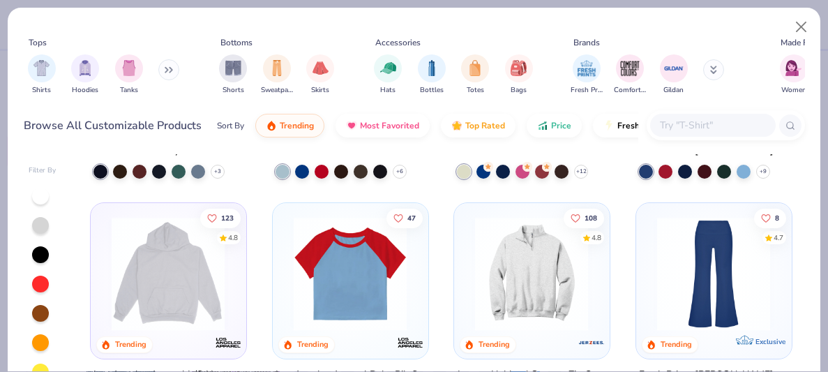
scroll to position [1378, 0]
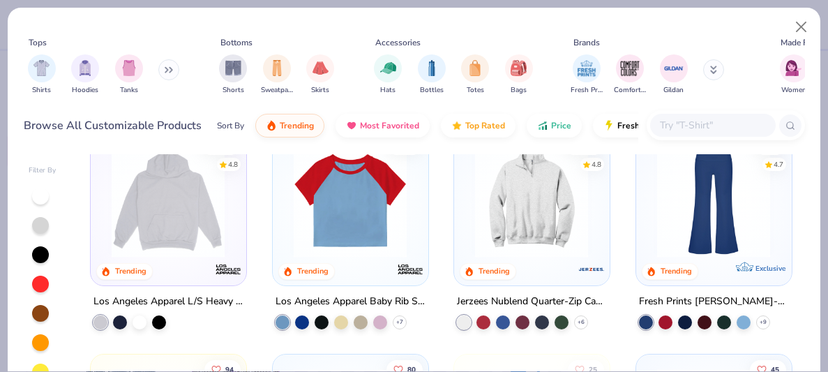
click at [402, 227] on img at bounding box center [350, 201] width 127 height 114
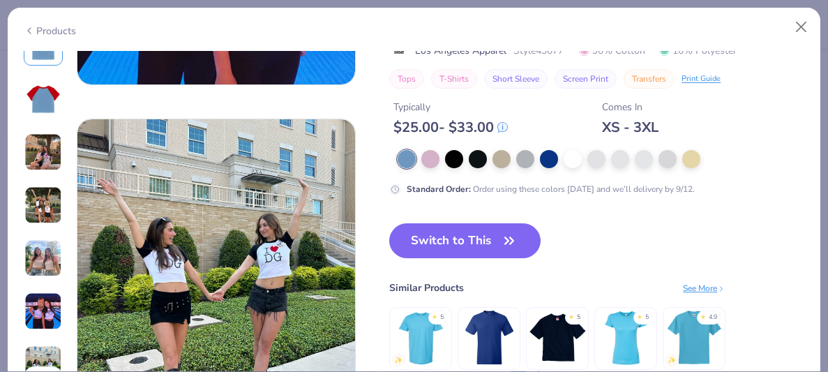
scroll to position [1840, 0]
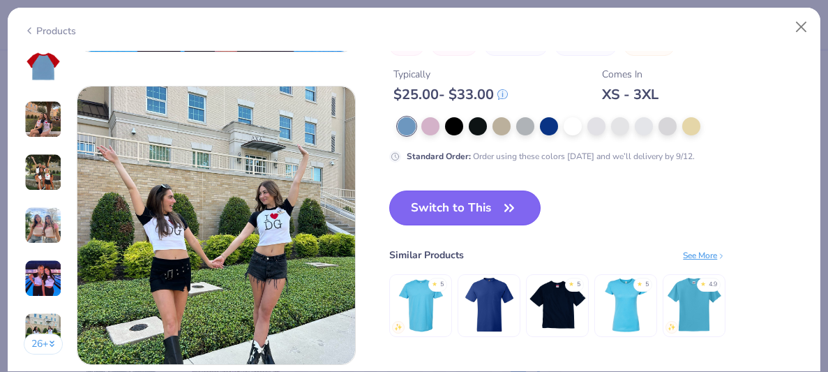
click at [433, 213] on button "Switch to This" at bounding box center [464, 207] width 151 height 35
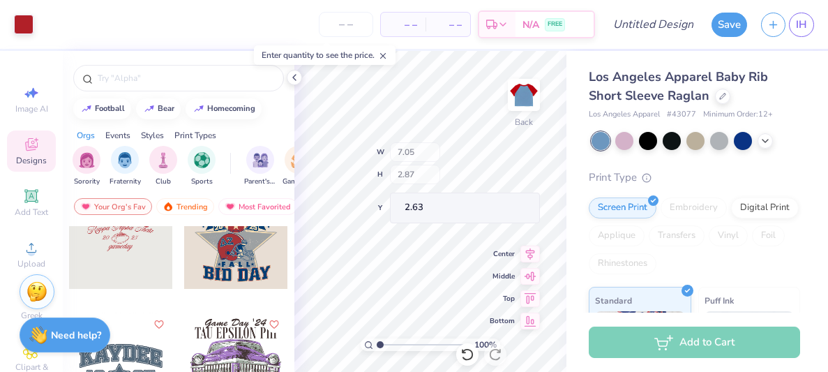
type input "3.00"
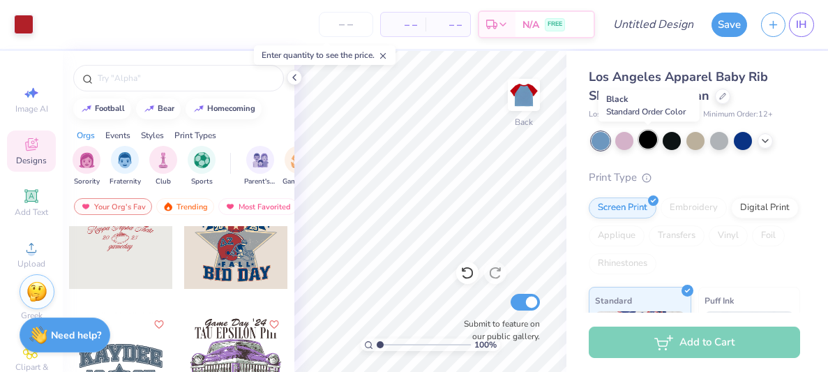
click at [649, 141] on div at bounding box center [648, 139] width 18 height 18
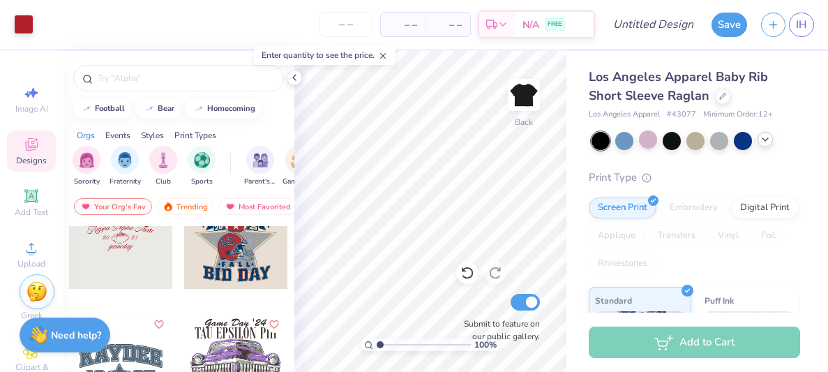
click at [763, 135] on icon at bounding box center [765, 139] width 11 height 11
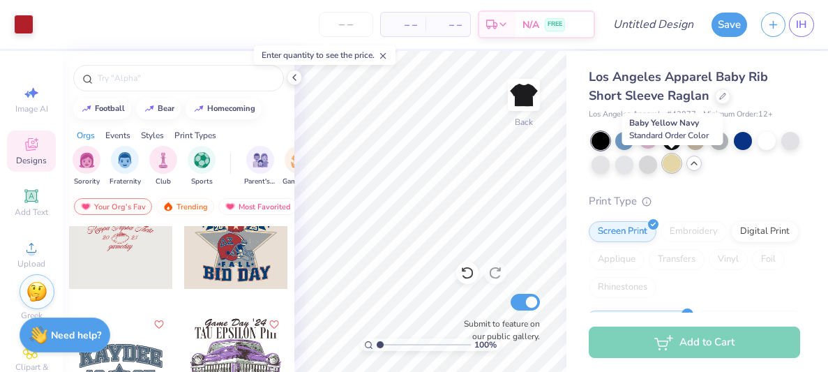
click at [673, 170] on div at bounding box center [672, 163] width 18 height 18
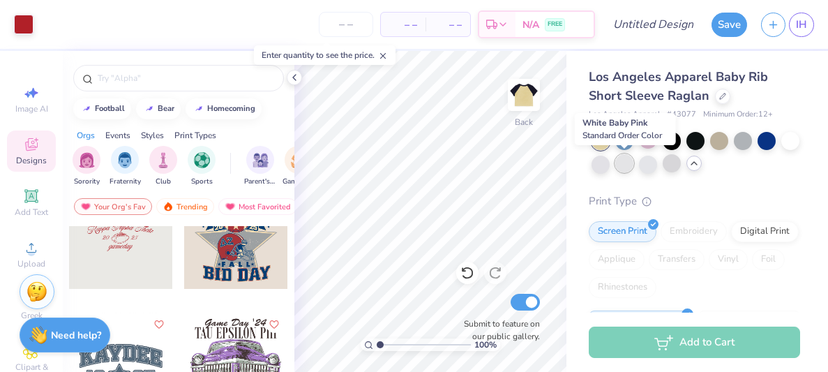
click at [626, 164] on div at bounding box center [624, 163] width 18 height 18
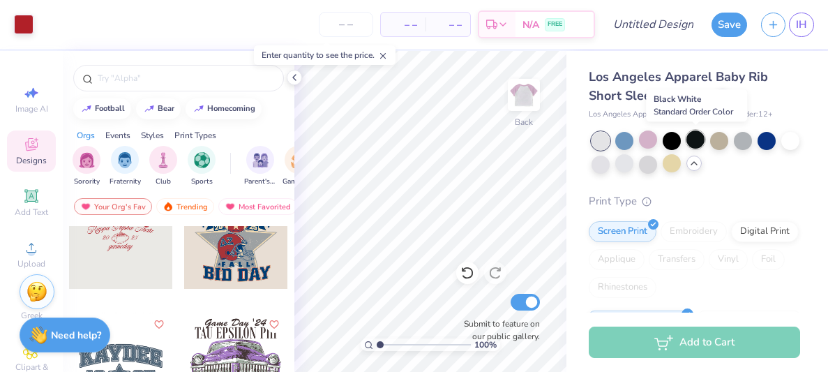
click at [693, 140] on div at bounding box center [696, 139] width 18 height 18
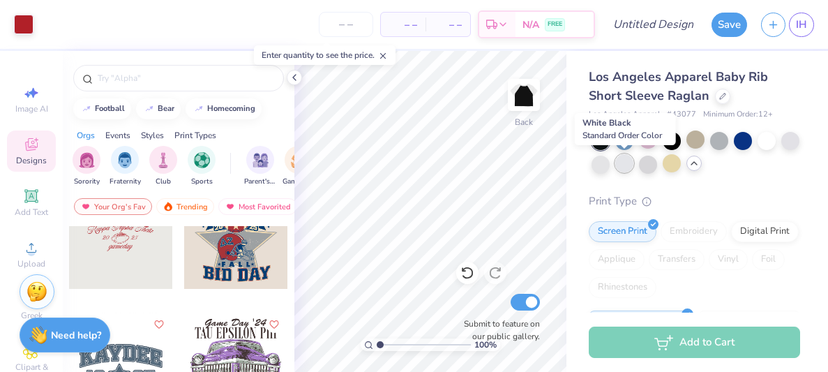
click at [626, 163] on div at bounding box center [624, 163] width 18 height 18
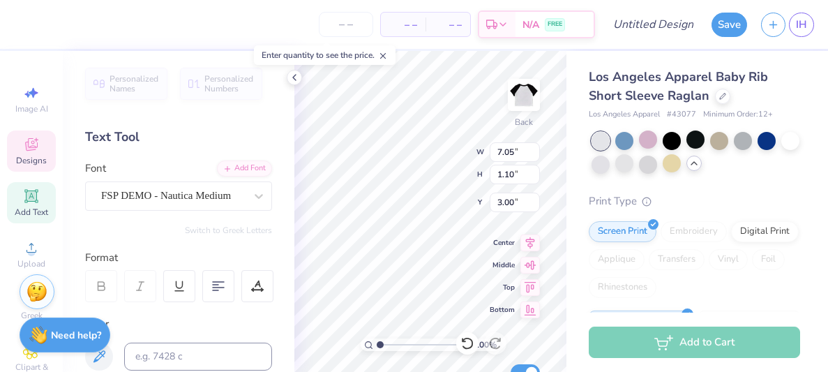
scroll to position [0, 2]
type textarea "K"
type textarea "Sigma Pi Alpha"
click at [391, 345] on input "range" at bounding box center [424, 344] width 94 height 13
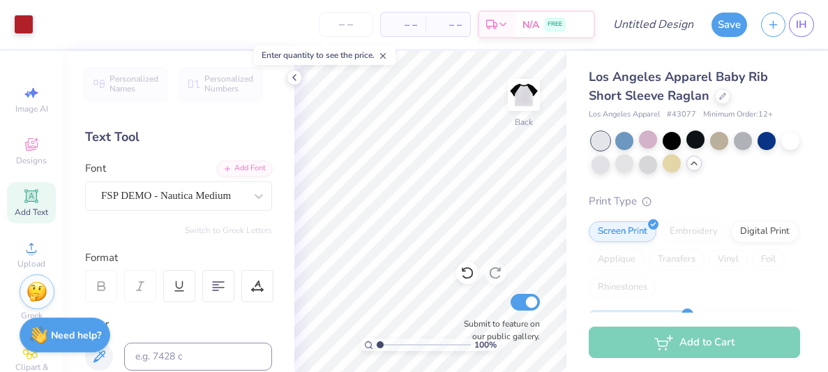
drag, startPoint x: 392, startPoint y: 344, endPoint x: 361, endPoint y: 343, distance: 31.4
type input "1"
click at [377, 343] on input "range" at bounding box center [424, 344] width 94 height 13
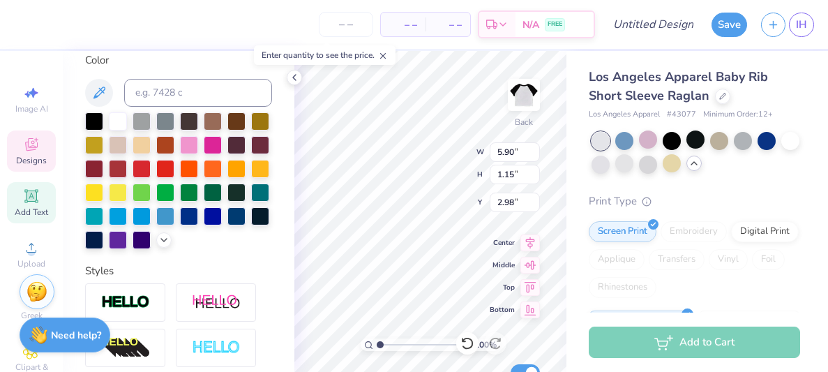
scroll to position [266, 0]
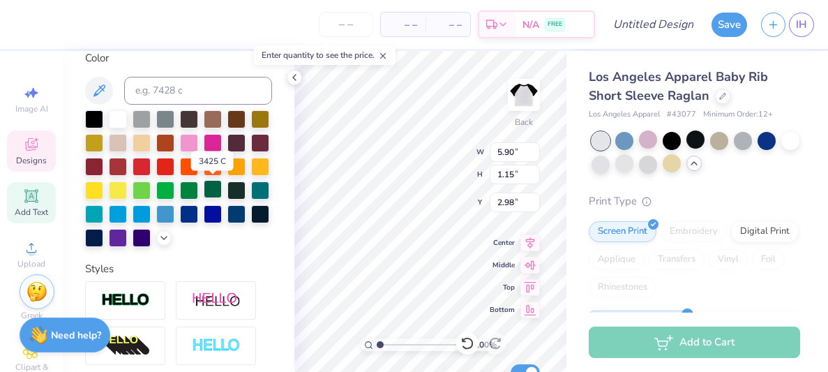
click at [213, 191] on div at bounding box center [213, 189] width 18 height 18
click at [240, 160] on div at bounding box center [236, 165] width 18 height 18
click at [209, 189] on div at bounding box center [213, 189] width 18 height 18
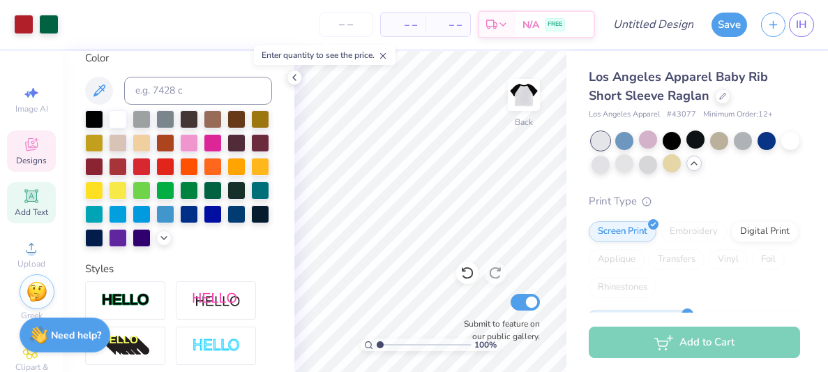
click at [33, 149] on icon at bounding box center [31, 146] width 11 height 9
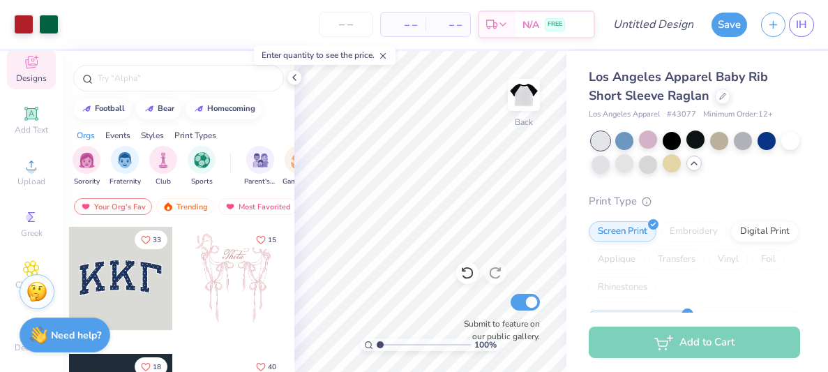
scroll to position [100, 0]
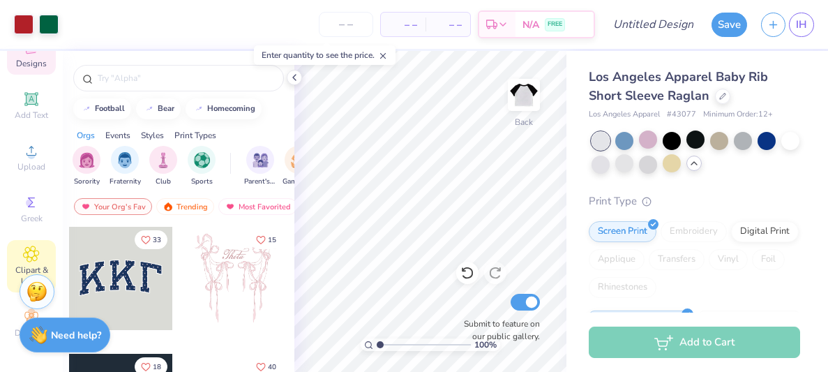
click at [31, 248] on icon at bounding box center [31, 253] width 15 height 15
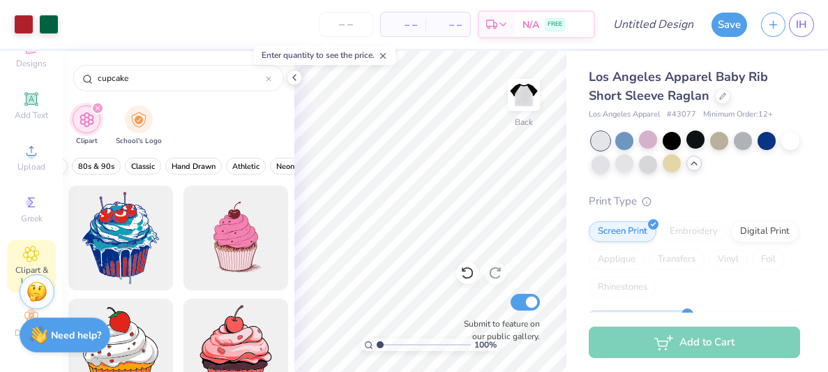
scroll to position [0, 412]
type input "cupcake"
click at [186, 170] on span "Hand Drawn" at bounding box center [194, 166] width 44 height 10
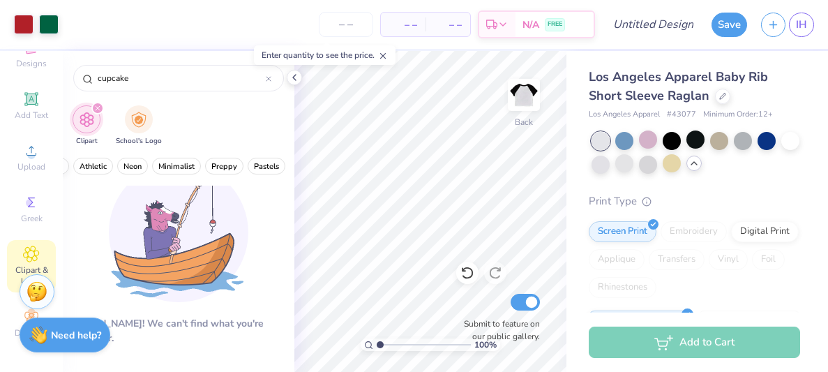
scroll to position [0, 573]
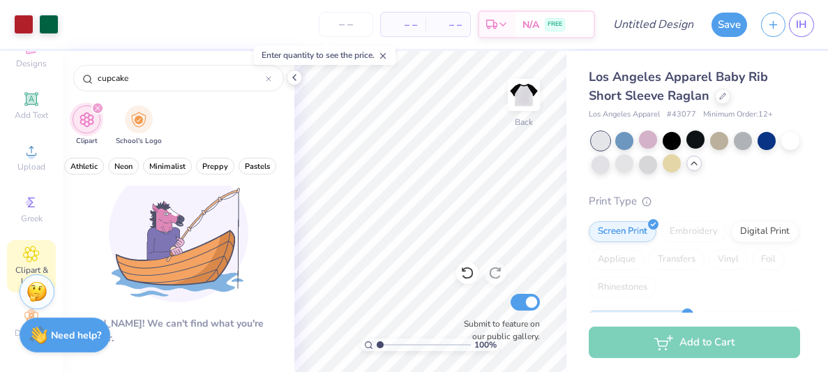
click at [214, 170] on span "Preppy" at bounding box center [215, 166] width 26 height 10
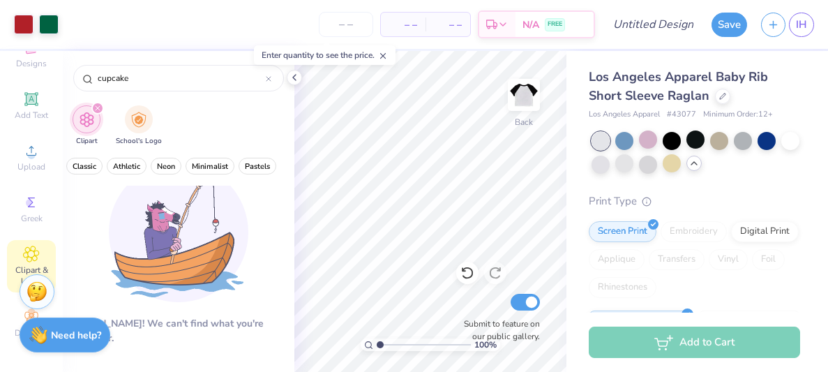
click at [214, 170] on span "Minimalist" at bounding box center [210, 166] width 36 height 10
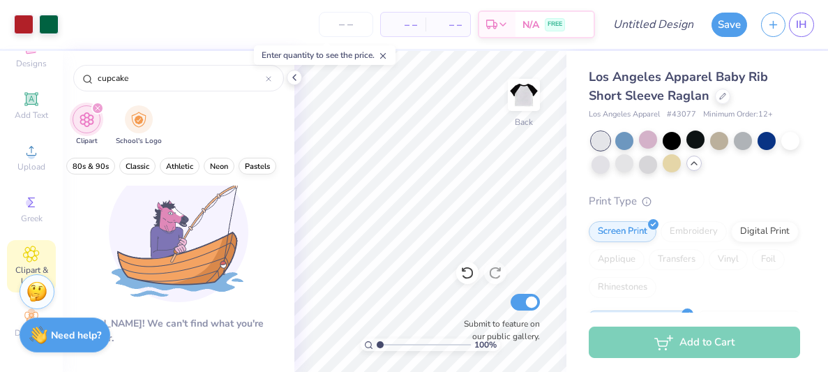
click at [250, 161] on span "Pastels" at bounding box center [257, 166] width 25 height 10
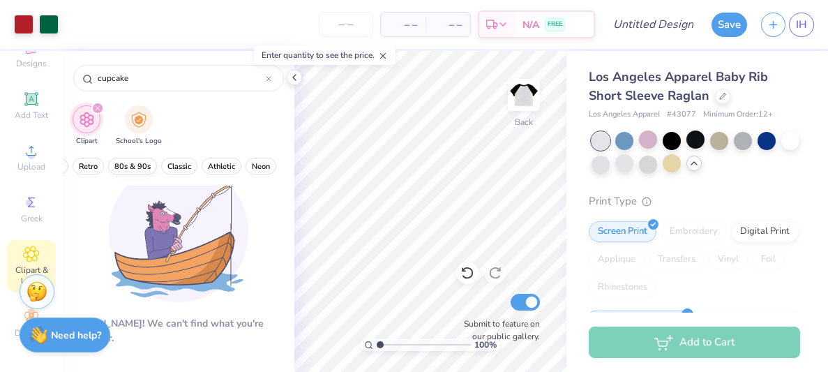
click at [131, 162] on span "80s & 90s" at bounding box center [132, 166] width 36 height 10
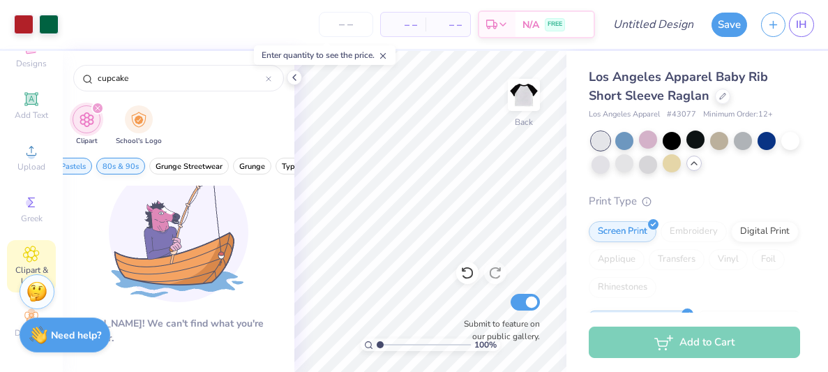
scroll to position [0, 75]
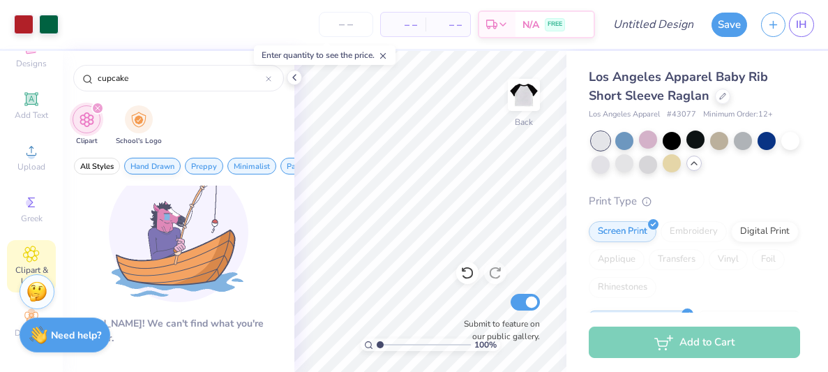
click at [133, 163] on span "Hand Drawn" at bounding box center [152, 166] width 44 height 10
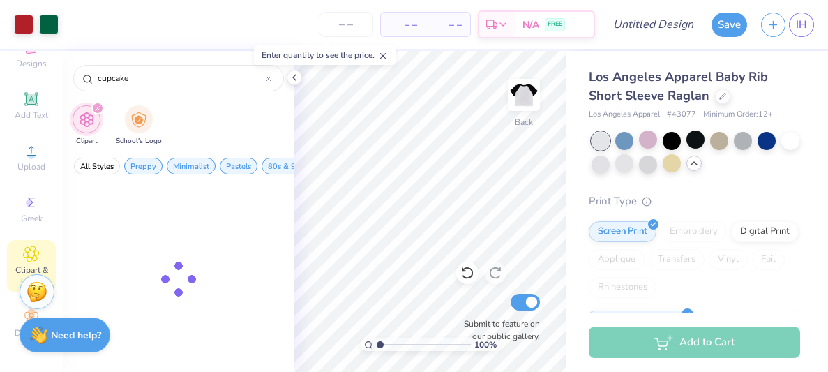
scroll to position [0, 0]
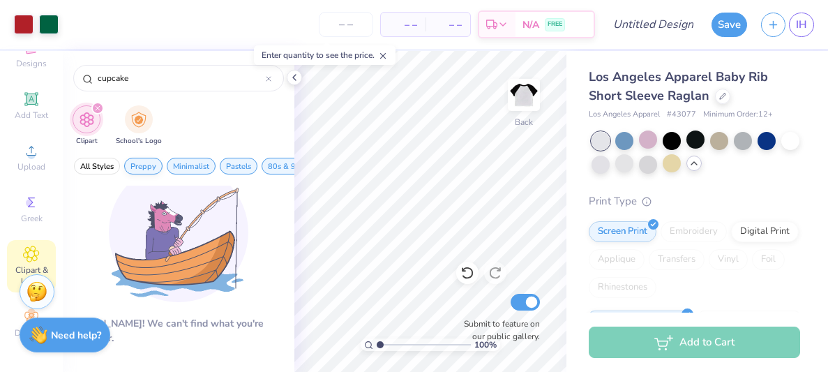
click at [145, 165] on span "Preppy" at bounding box center [143, 166] width 26 height 10
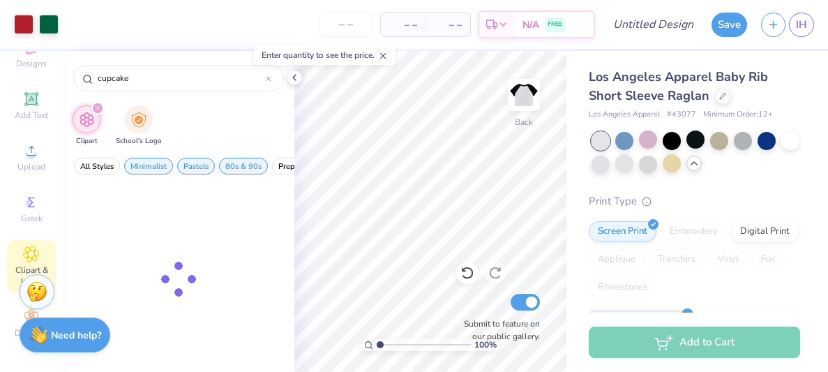
click at [145, 165] on span "Minimalist" at bounding box center [148, 166] width 36 height 10
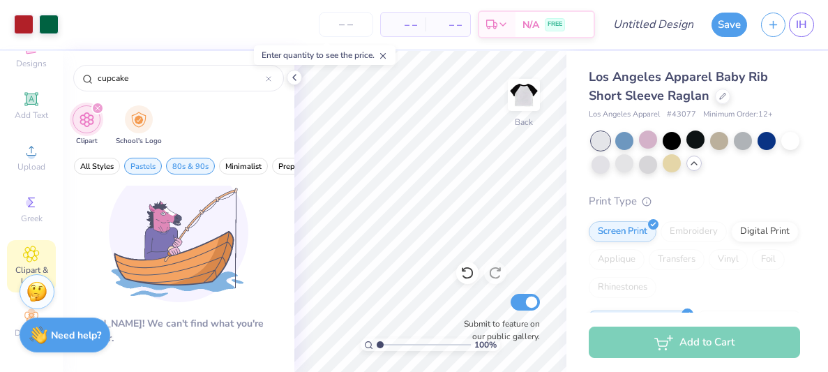
click at [145, 165] on span "Pastels" at bounding box center [142, 166] width 25 height 10
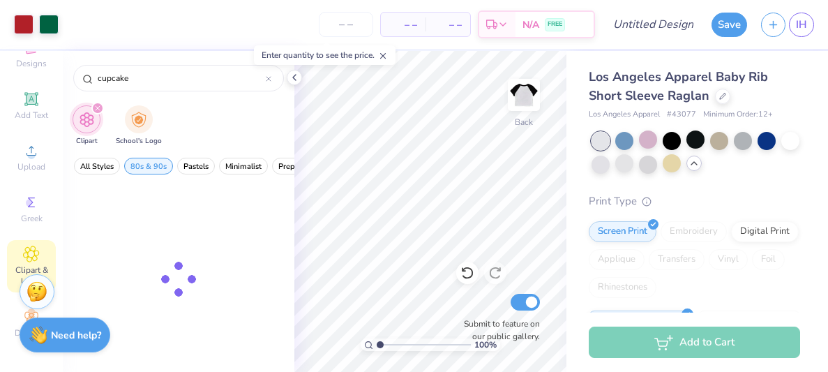
click at [145, 165] on span "80s & 90s" at bounding box center [148, 166] width 36 height 10
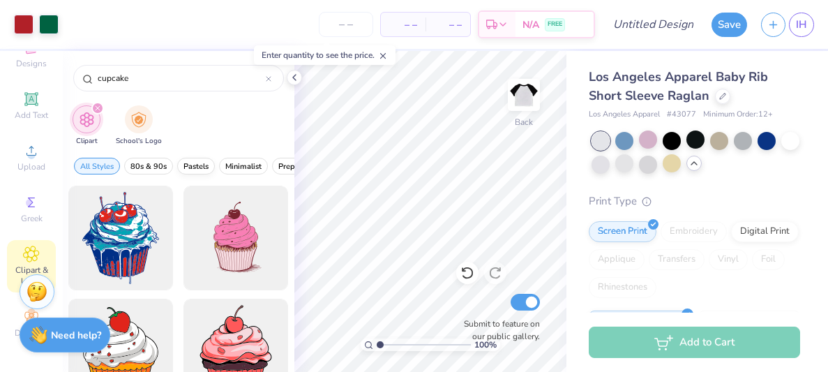
click at [188, 165] on span "Pastels" at bounding box center [195, 166] width 25 height 10
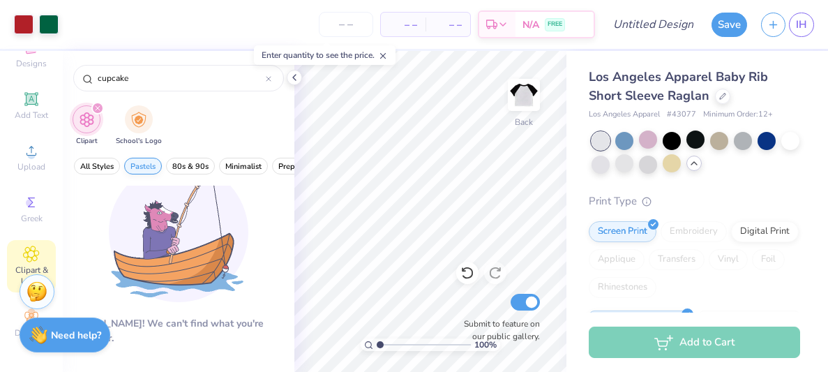
click at [137, 166] on span "Pastels" at bounding box center [142, 166] width 25 height 10
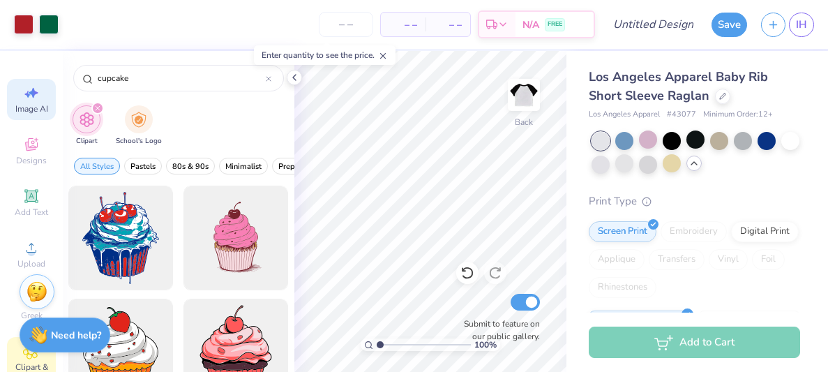
click at [29, 87] on icon at bounding box center [31, 92] width 17 height 17
select select "4"
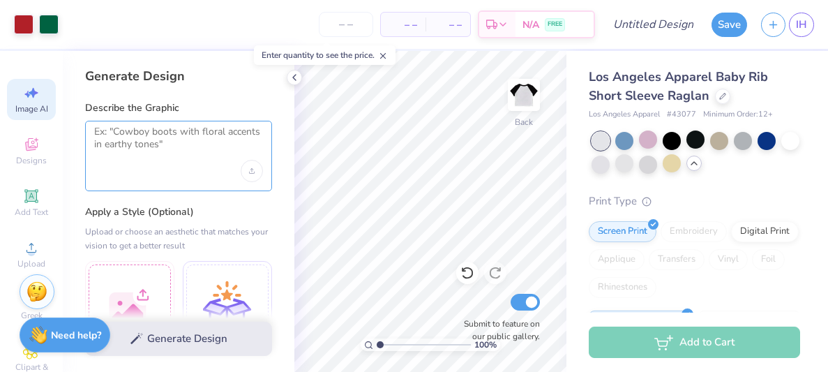
click at [141, 142] on textarea at bounding box center [178, 143] width 169 height 35
click at [151, 148] on textarea at bounding box center [178, 143] width 169 height 35
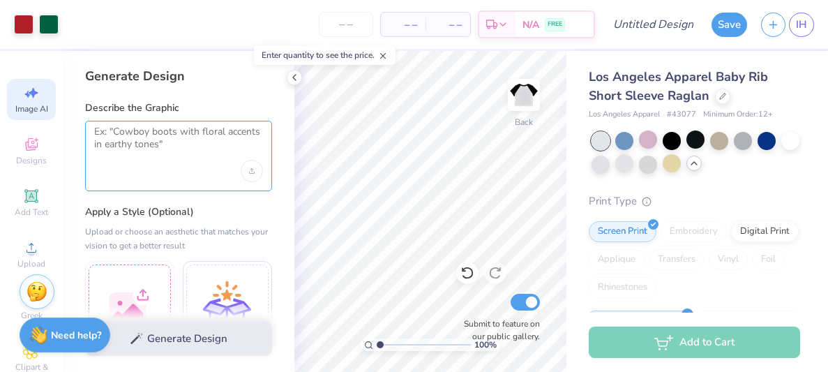
click at [151, 148] on textarea at bounding box center [178, 143] width 169 height 35
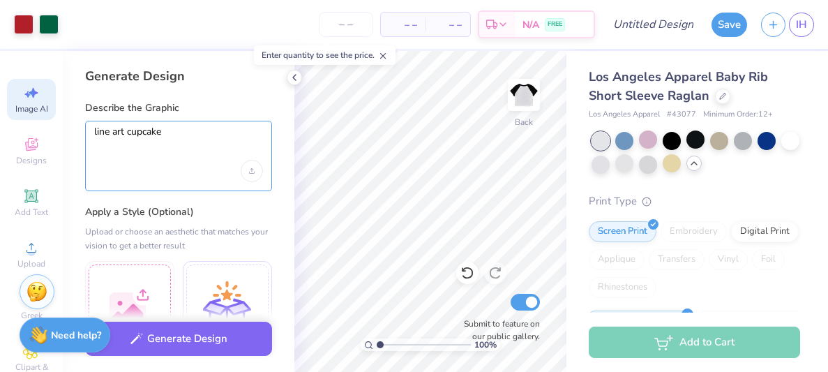
type textarea "line art cupcake"
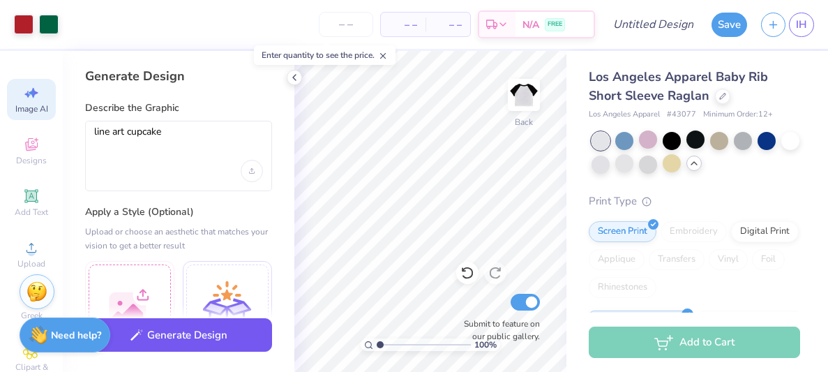
click at [219, 336] on button "Generate Design" at bounding box center [178, 335] width 187 height 34
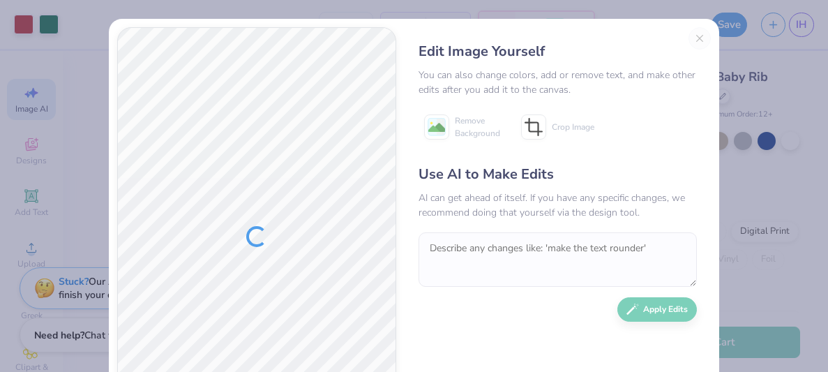
click at [697, 38] on div "Edit Image Yourself You can also change colors, add or remove text, and make ot…" at bounding box center [558, 236] width 306 height 419
click at [706, 40] on button "Close" at bounding box center [700, 38] width 22 height 22
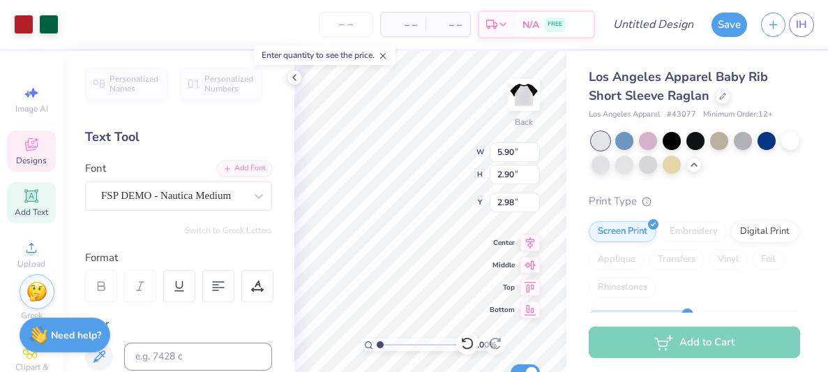
click at [30, 161] on span "Designs" at bounding box center [31, 160] width 31 height 11
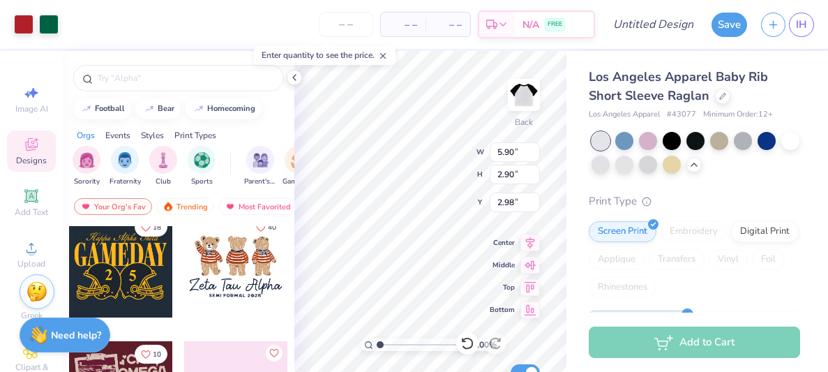
scroll to position [126, 0]
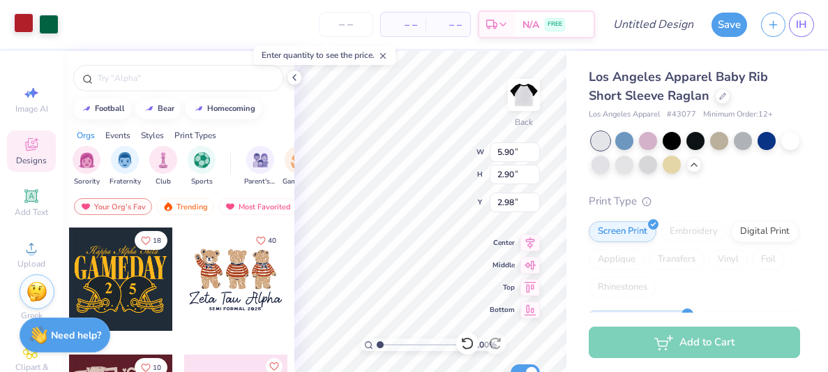
click at [20, 27] on div at bounding box center [24, 23] width 20 height 20
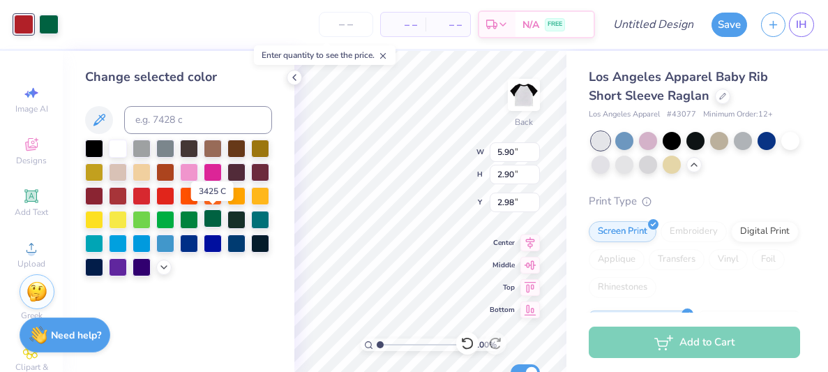
click at [218, 224] on div at bounding box center [213, 218] width 18 height 18
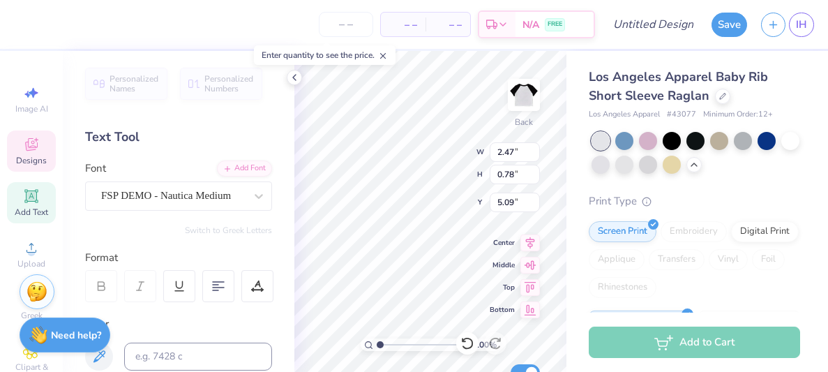
scroll to position [0, 0]
type textarea "x"
type textarea "xoxo"
type input "2.57"
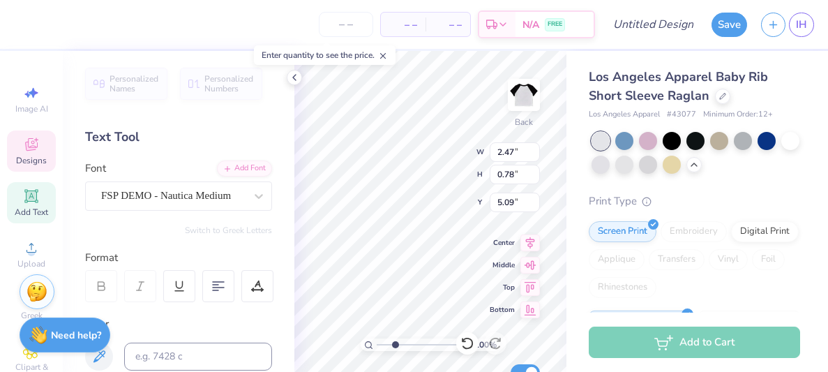
click at [395, 346] on input "range" at bounding box center [424, 344] width 94 height 13
type textarea "xoxo, iota chapter"
type input "5.90"
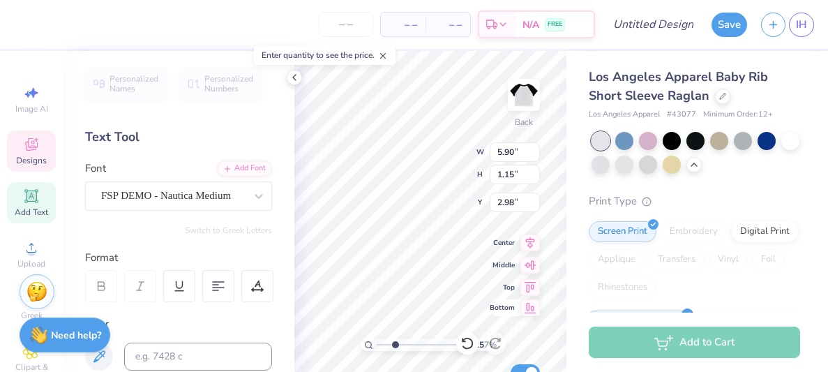
type input "1.15"
type input "2.98"
type input "5.58"
type input "1.83"
click at [388, 340] on input "range" at bounding box center [424, 344] width 94 height 13
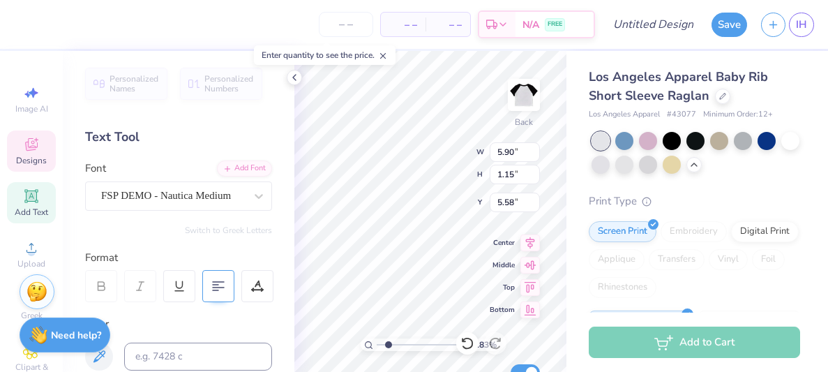
type input "5.90"
type input "1.15"
type input "2.98"
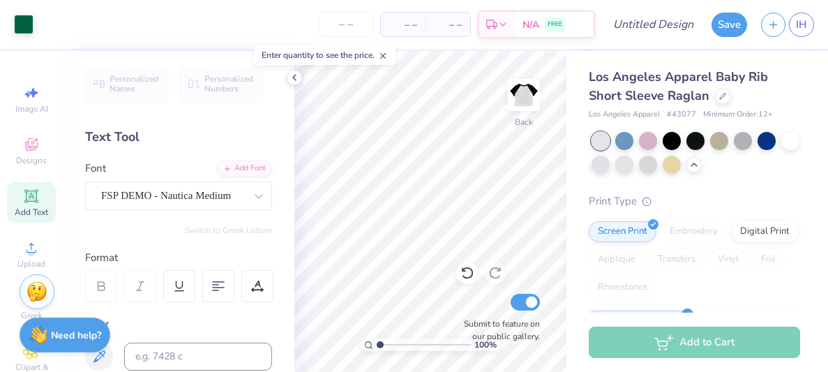
drag, startPoint x: 385, startPoint y: 345, endPoint x: 364, endPoint y: 343, distance: 21.0
type input "1"
click at [377, 343] on input "range" at bounding box center [424, 344] width 94 height 13
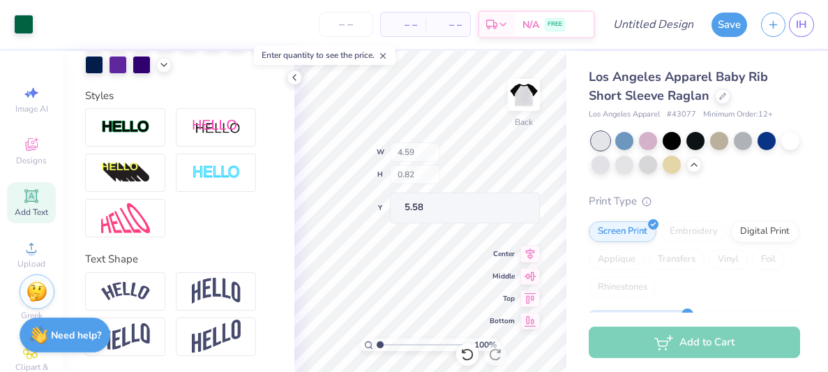
scroll to position [0, 0]
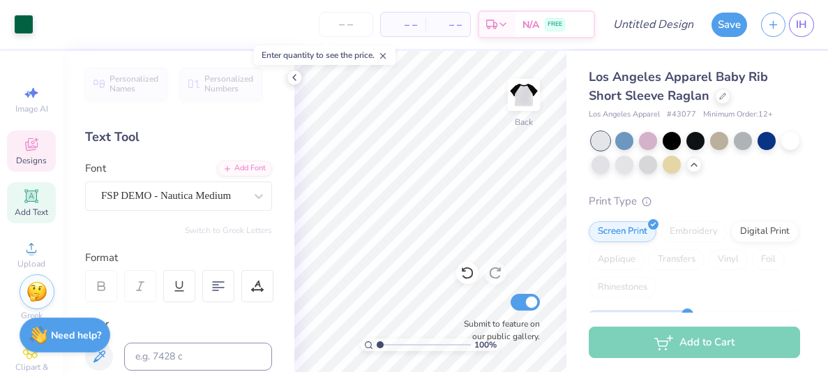
click at [42, 163] on span "Designs" at bounding box center [31, 160] width 31 height 11
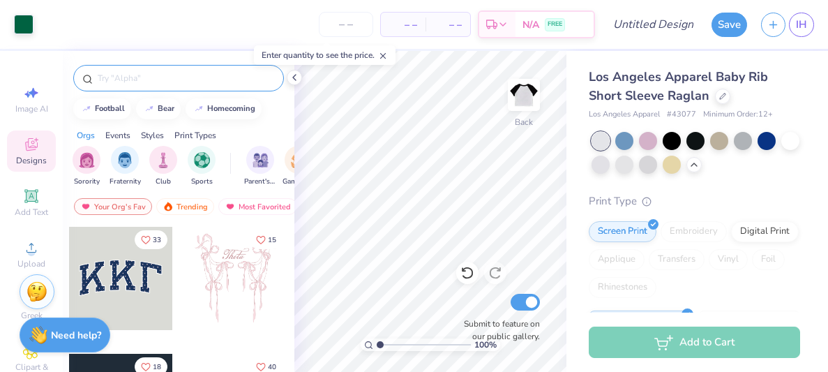
click at [234, 84] on div at bounding box center [178, 78] width 211 height 27
click at [211, 80] on input "text" at bounding box center [185, 78] width 179 height 14
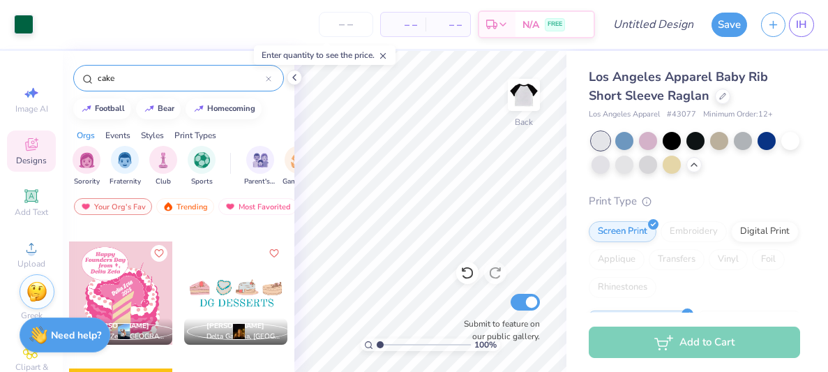
scroll to position [874, 0]
type input "cake"
click at [234, 289] on div at bounding box center [235, 292] width 103 height 103
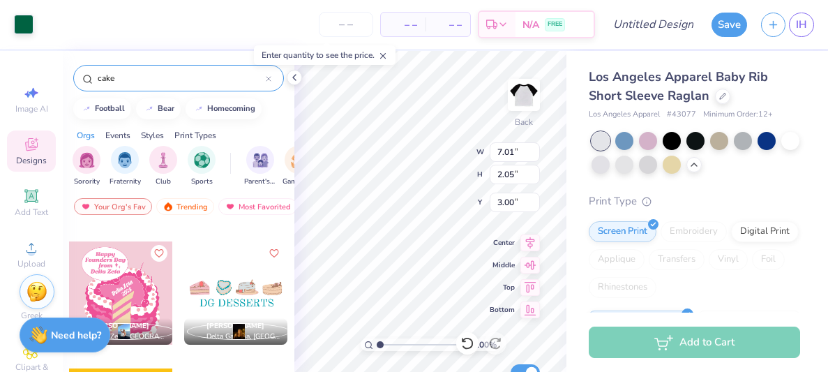
type input "4.59"
type input "0.82"
type input "5.58"
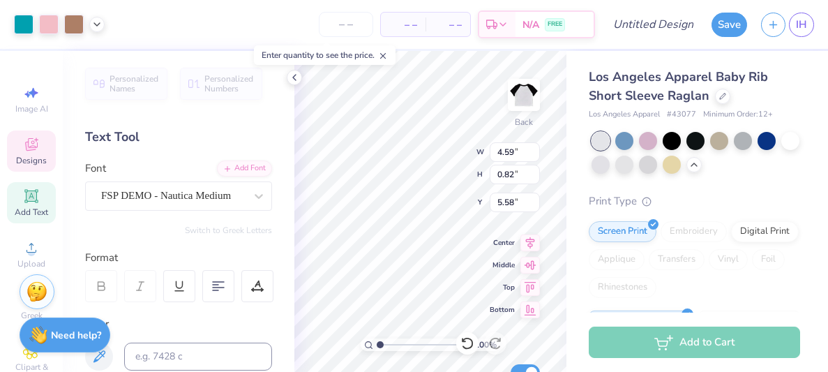
type input "7.01"
type input "2.05"
type input "3.00"
type input "2.89"
type input "0.85"
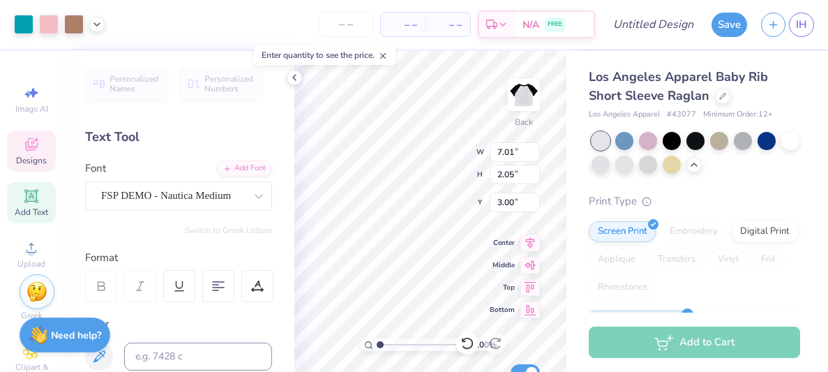
type input "4.21"
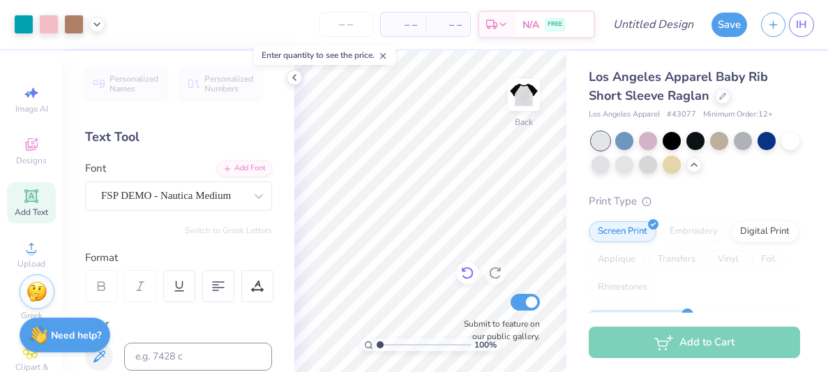
click at [466, 273] on div "100 % Back Submit to feature on our public gallery." at bounding box center [430, 211] width 272 height 321
click at [463, 274] on div "100 % Back Submit to feature on our public gallery." at bounding box center [430, 211] width 272 height 321
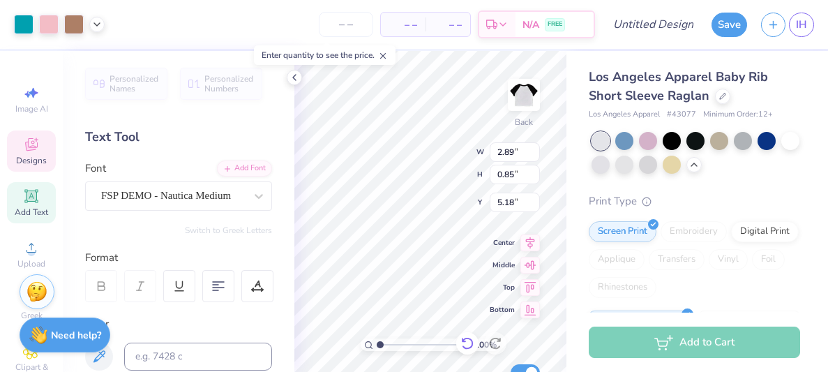
type input "5.18"
type input "4.45"
type input "1.30"
type input "6.29"
type input "1.84"
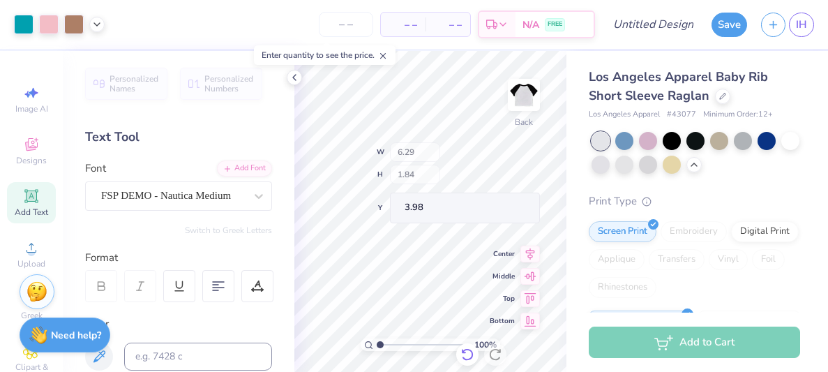
type input "3.98"
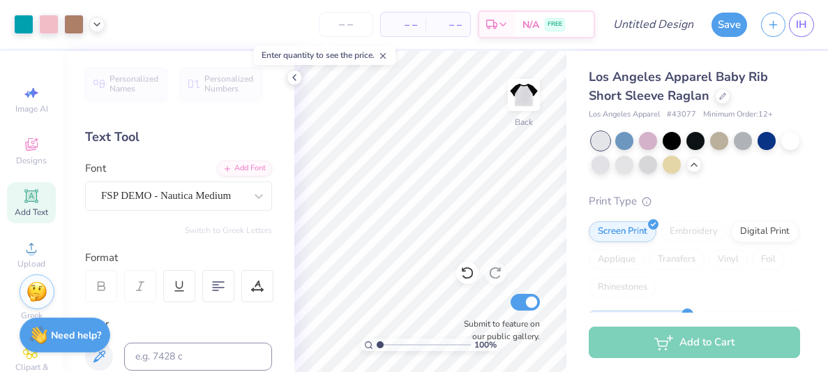
click at [383, 346] on input "range" at bounding box center [424, 344] width 94 height 13
type input "1.75"
click at [387, 345] on input "range" at bounding box center [424, 344] width 94 height 13
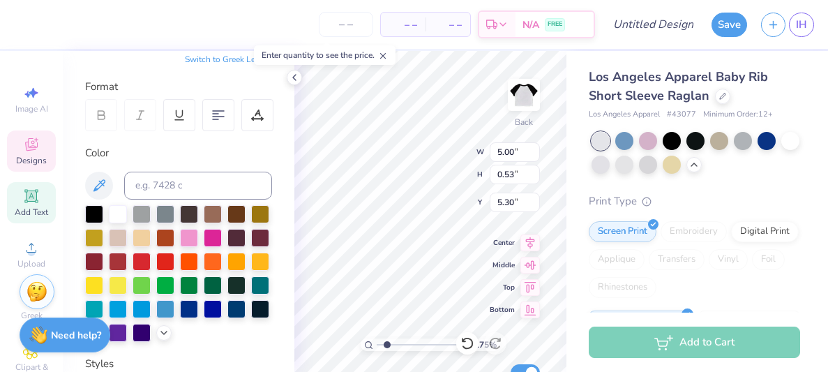
scroll to position [181, 0]
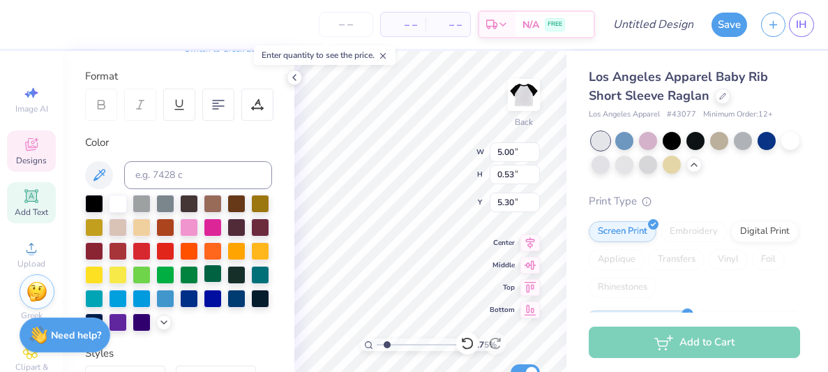
type textarea "sigma pi alpha"
click at [218, 273] on div at bounding box center [213, 273] width 18 height 18
type input "2.79"
click at [396, 345] on input "range" at bounding box center [424, 344] width 94 height 13
click at [396, 344] on input "range" at bounding box center [424, 344] width 94 height 13
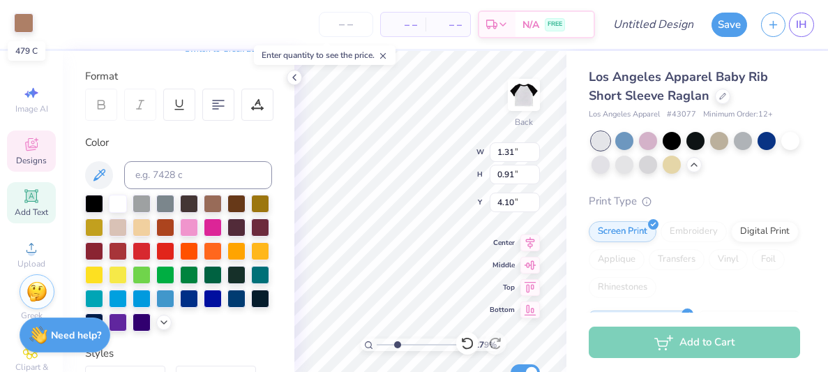
click at [26, 20] on div at bounding box center [24, 23] width 20 height 20
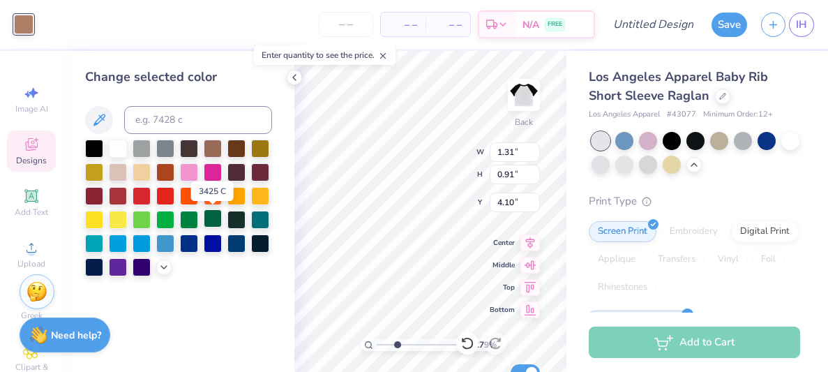
click at [210, 223] on div at bounding box center [213, 218] width 18 height 18
type input "1.36"
type input "0.96"
type input "4.07"
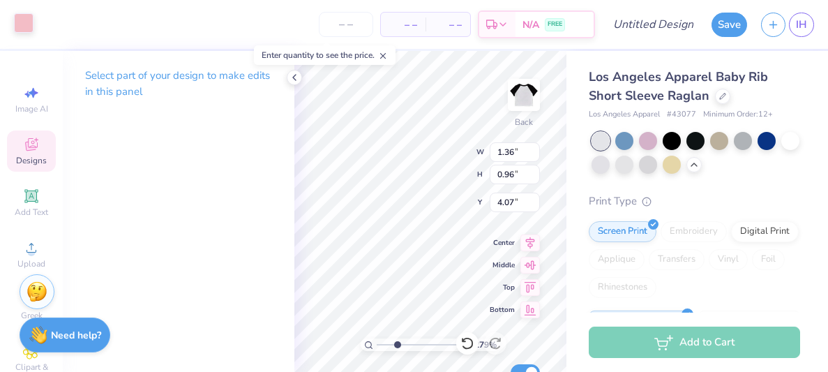
click at [27, 27] on div at bounding box center [24, 23] width 20 height 20
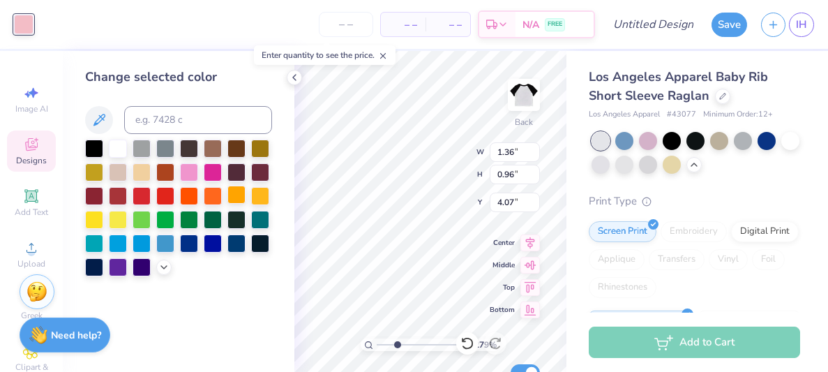
click at [238, 197] on div at bounding box center [236, 195] width 18 height 18
click at [214, 220] on div at bounding box center [213, 218] width 18 height 18
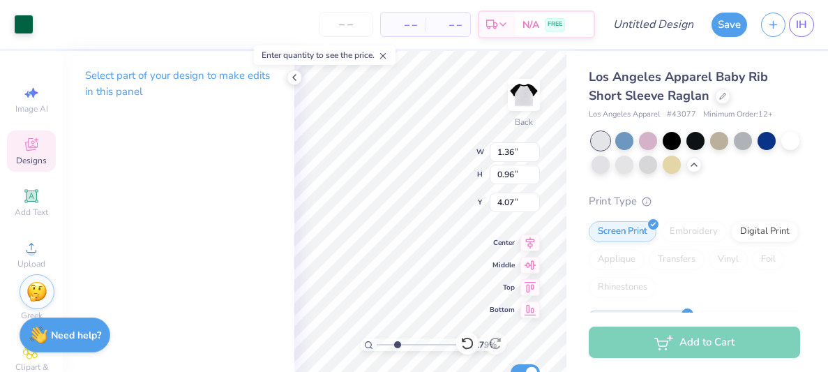
type input "1.31"
type input "0.91"
type input "4.10"
type input "1.28"
type input "0.15"
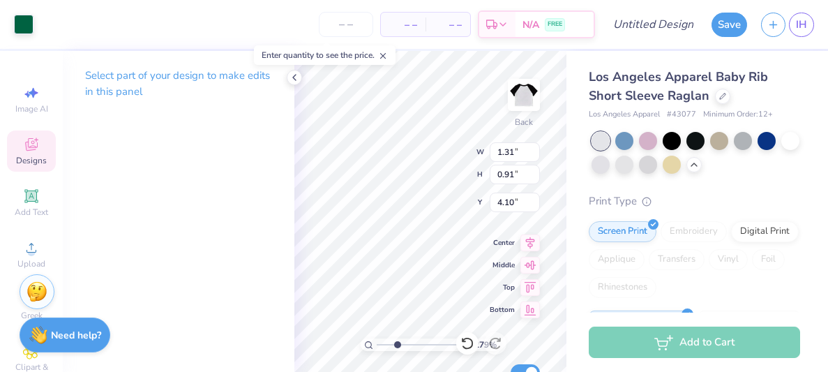
type input "4.70"
click at [29, 29] on div at bounding box center [24, 23] width 20 height 20
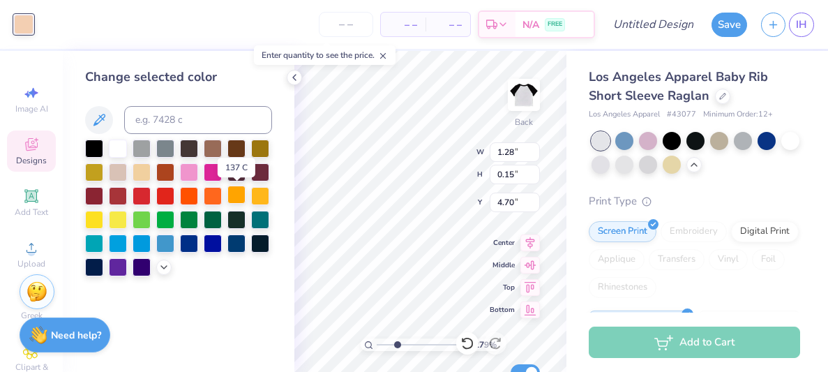
click at [241, 200] on div at bounding box center [236, 195] width 18 height 18
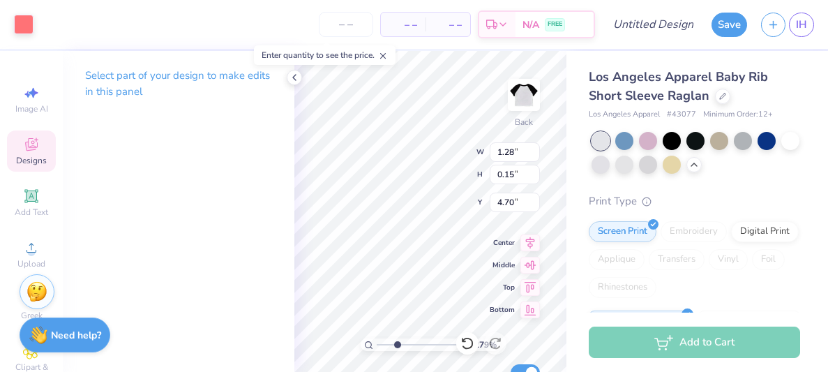
type input "0.25"
type input "0.37"
type input "4.10"
click at [27, 28] on div at bounding box center [24, 23] width 20 height 20
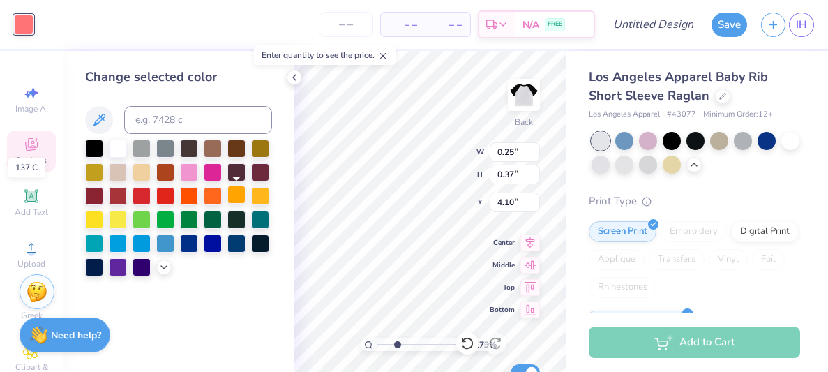
click at [241, 199] on div at bounding box center [236, 195] width 18 height 18
type input "3.9"
click at [407, 344] on input "range" at bounding box center [424, 344] width 94 height 13
type input "1.31"
type input "0.91"
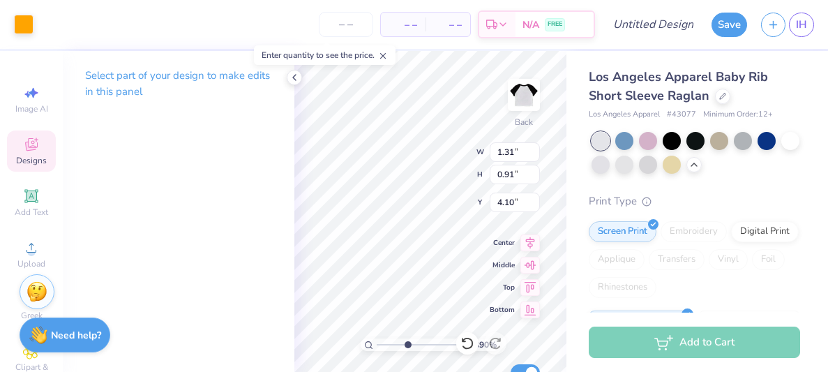
type input "1.28"
type input "0.15"
type input "4.70"
type input "1.31"
type input "0.91"
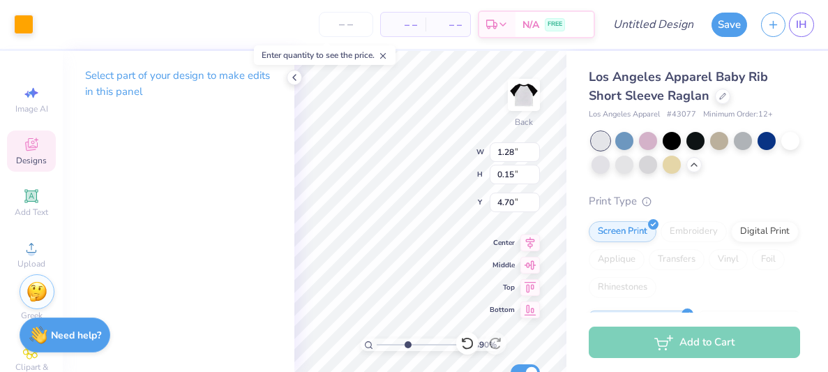
type input "4.10"
type input "5.38"
click at [421, 341] on input "range" at bounding box center [424, 344] width 94 height 13
click at [466, 343] on icon at bounding box center [467, 343] width 14 height 14
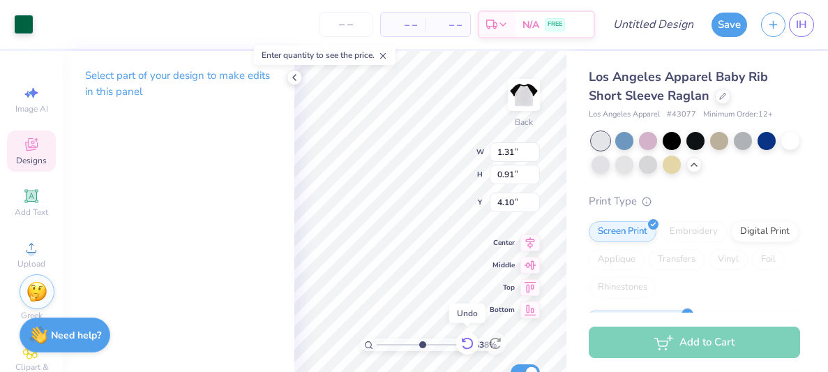
click at [466, 343] on icon at bounding box center [467, 343] width 14 height 14
type input "0.25"
type input "0.37"
type input "4.10"
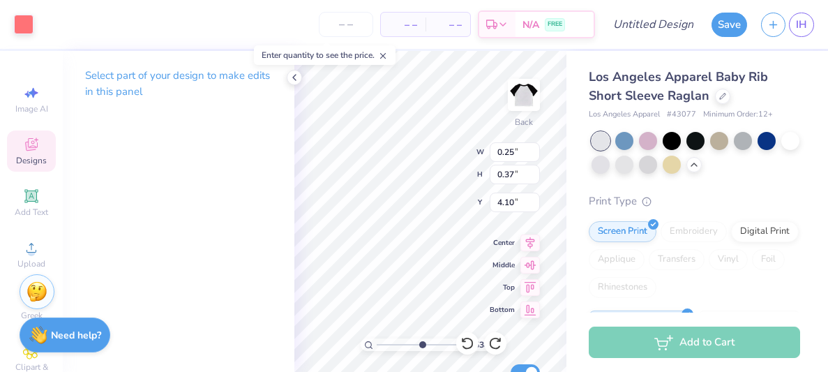
type input "1.31"
type input "0.91"
click at [23, 20] on div at bounding box center [24, 23] width 20 height 20
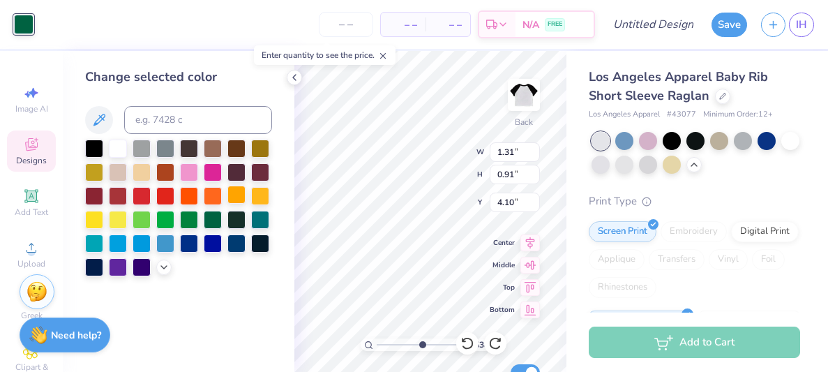
click at [235, 200] on div at bounding box center [236, 195] width 18 height 18
type input "1.36"
type input "0.96"
type input "4.07"
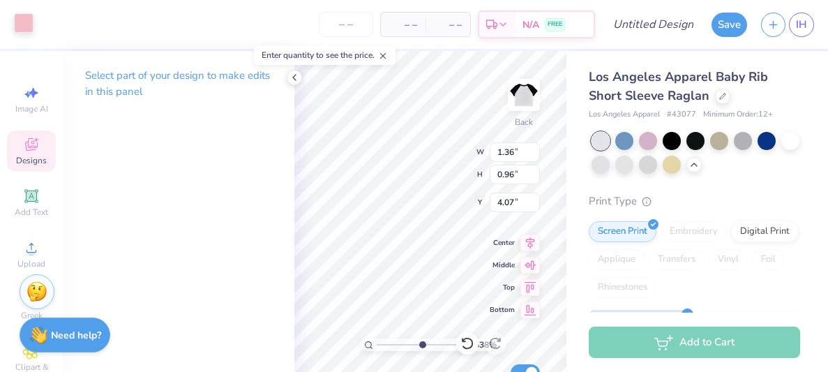
click at [20, 20] on div at bounding box center [24, 23] width 20 height 20
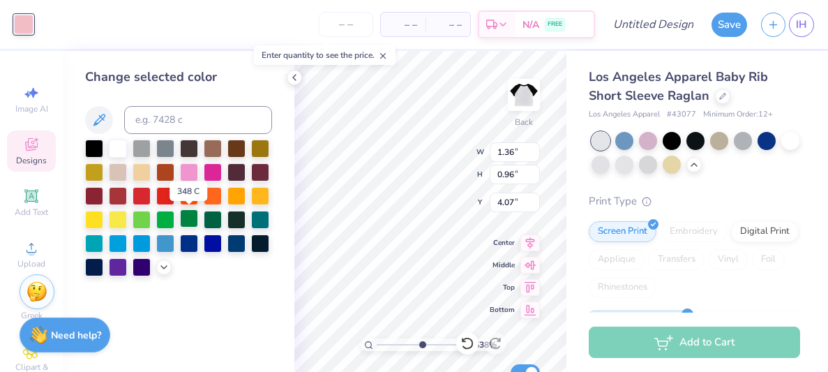
click at [191, 217] on div at bounding box center [189, 218] width 18 height 18
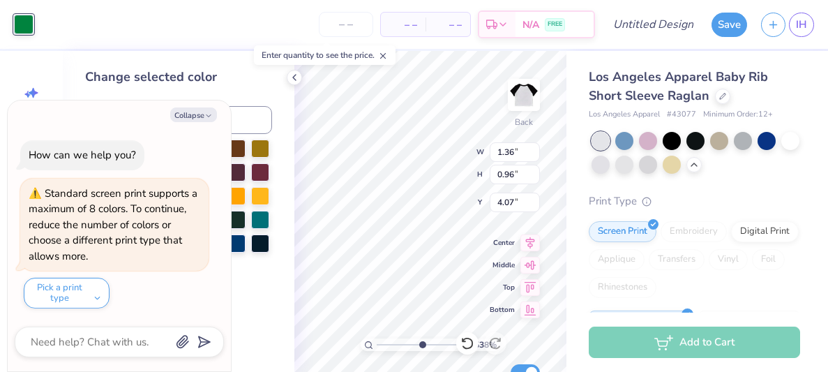
type textarea "x"
type input "1.28"
type input "0.15"
type input "4.70"
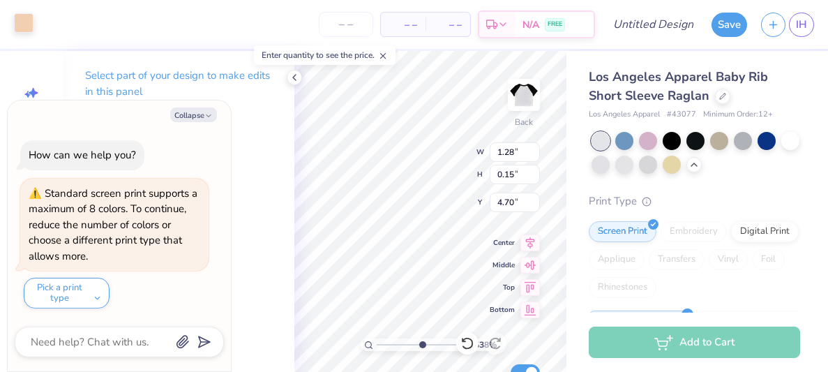
click at [23, 22] on div at bounding box center [24, 23] width 20 height 20
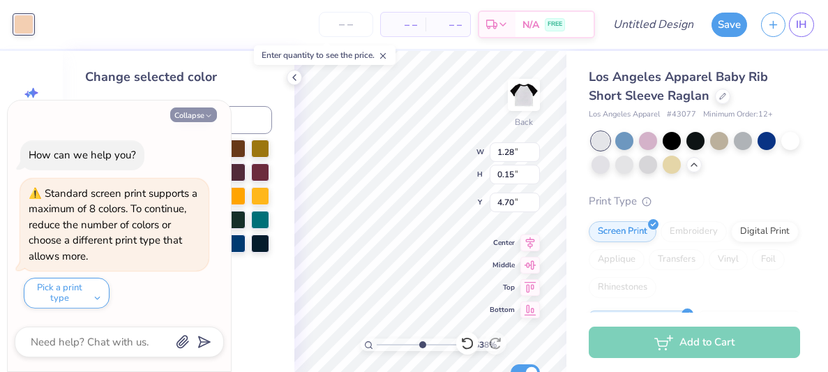
click at [204, 117] on icon "button" at bounding box center [208, 116] width 8 height 8
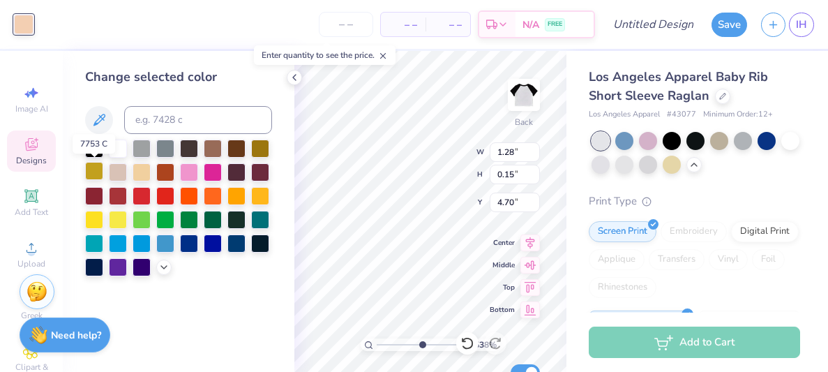
click at [95, 171] on div at bounding box center [94, 171] width 18 height 18
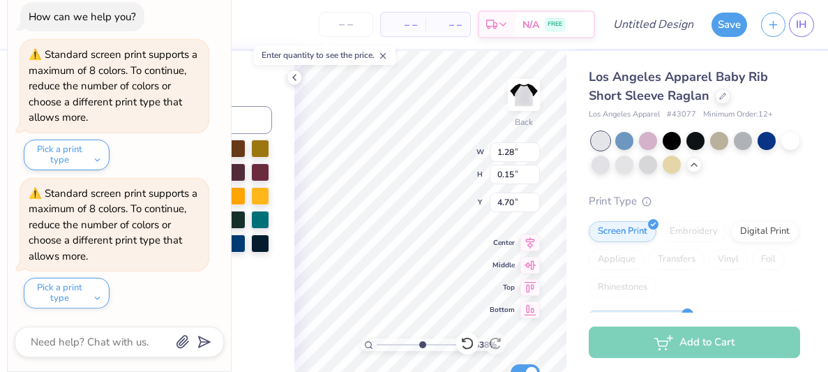
type textarea "x"
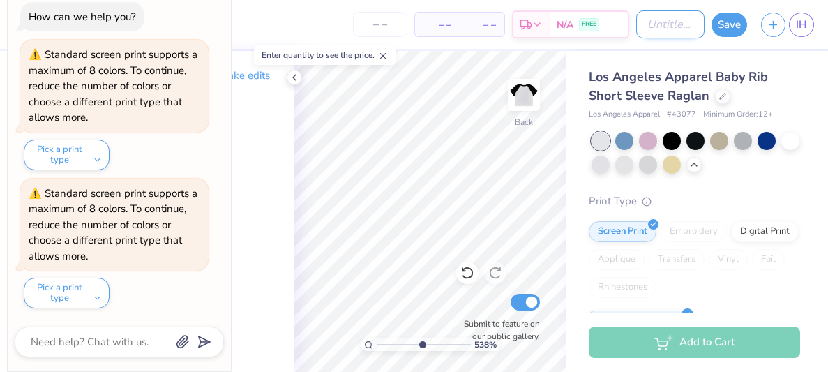
click at [670, 21] on input "Design Title" at bounding box center [670, 24] width 68 height 28
type input "fall rec. 2025"
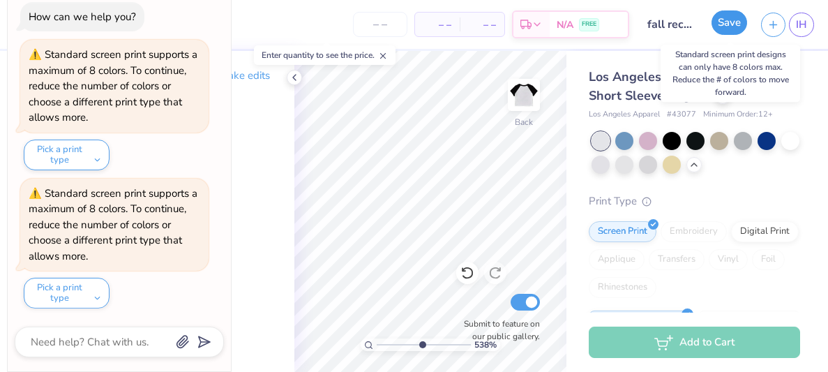
click at [726, 27] on button "Save" at bounding box center [730, 22] width 36 height 24
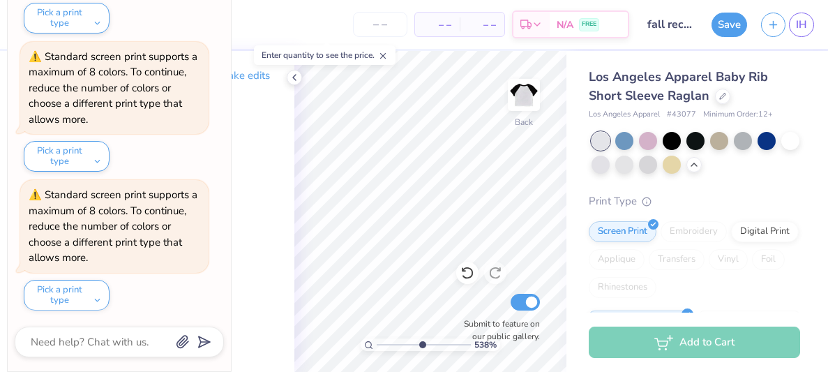
click at [384, 58] on icon at bounding box center [383, 56] width 10 height 10
click at [290, 78] on icon at bounding box center [294, 77] width 11 height 11
type textarea "x"
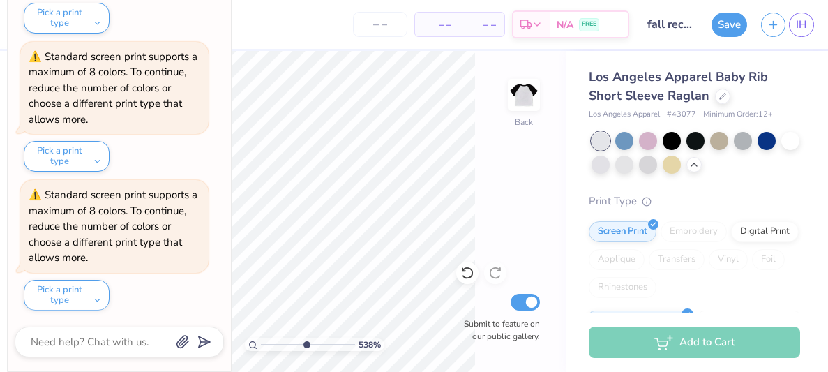
scroll to position [0, 0]
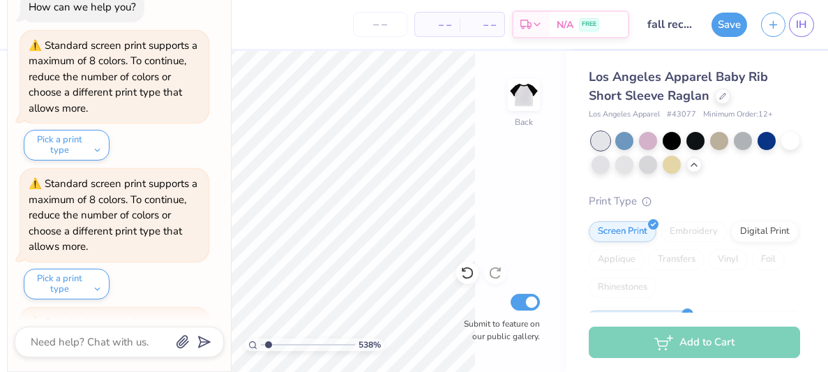
click at [269, 343] on input "range" at bounding box center [308, 344] width 94 height 13
drag, startPoint x: 269, startPoint y: 343, endPoint x: 248, endPoint y: 345, distance: 20.3
type input "1"
click at [261, 345] on input "range" at bounding box center [308, 344] width 94 height 13
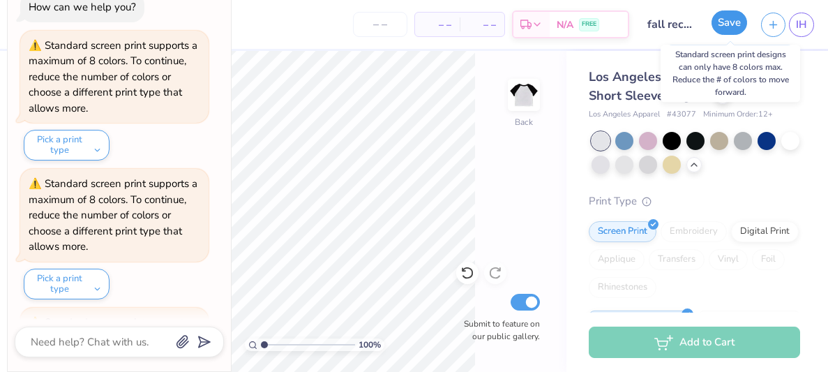
click at [730, 24] on button "Save" at bounding box center [730, 22] width 36 height 24
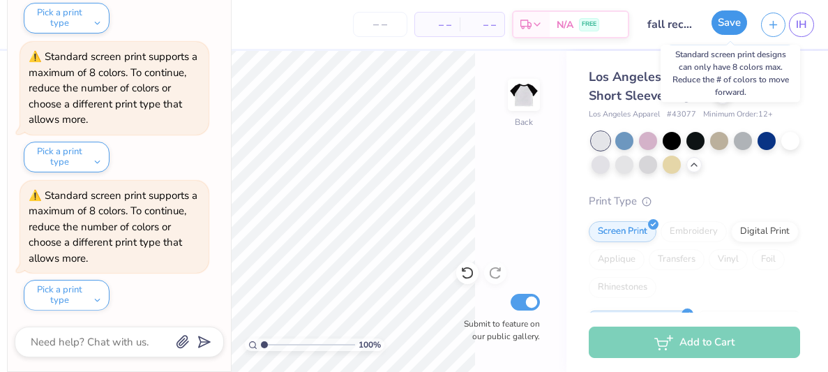
click at [730, 24] on button "Save" at bounding box center [730, 22] width 36 height 24
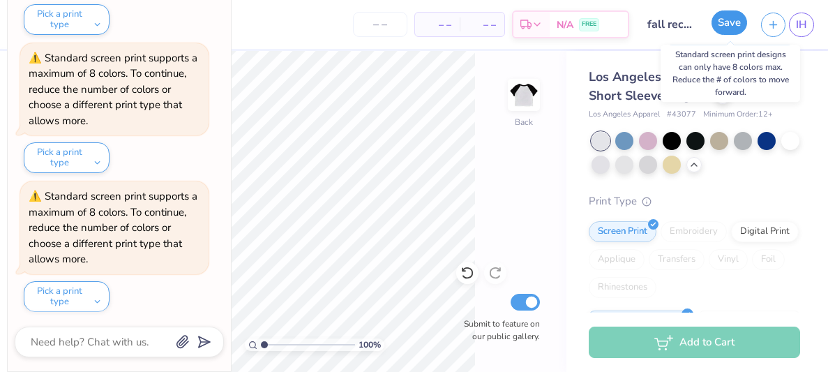
click at [730, 24] on button "Save" at bounding box center [730, 22] width 36 height 24
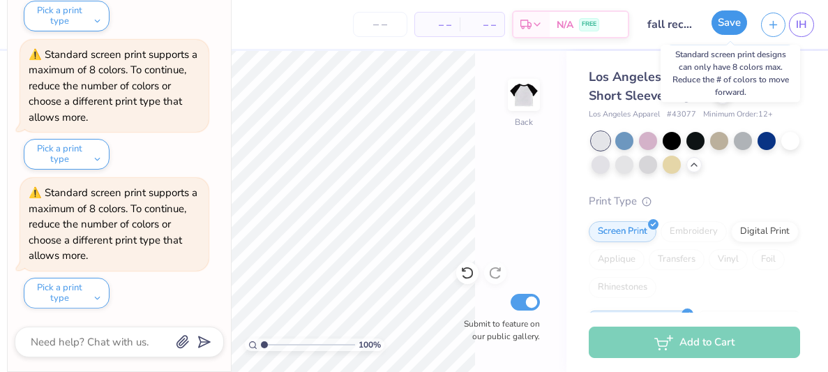
click at [730, 24] on button "Save" at bounding box center [730, 22] width 36 height 24
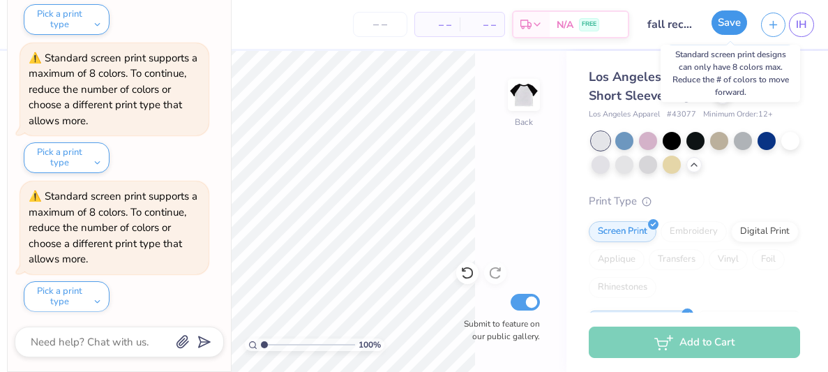
click at [730, 24] on button "Save" at bounding box center [730, 22] width 36 height 24
type textarea "x"
